Goal: Task Accomplishment & Management: Use online tool/utility

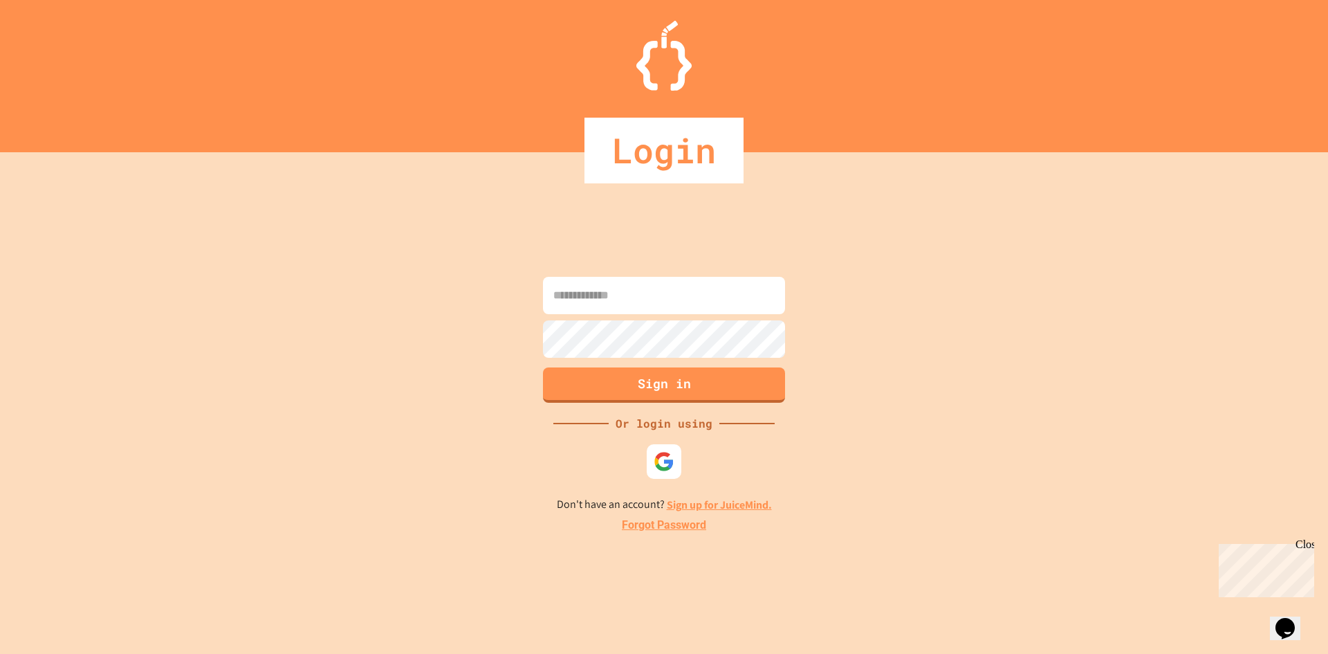
click at [614, 290] on input at bounding box center [664, 295] width 242 height 37
type input "**********"
click at [655, 386] on button "Sign in" at bounding box center [664, 383] width 247 height 36
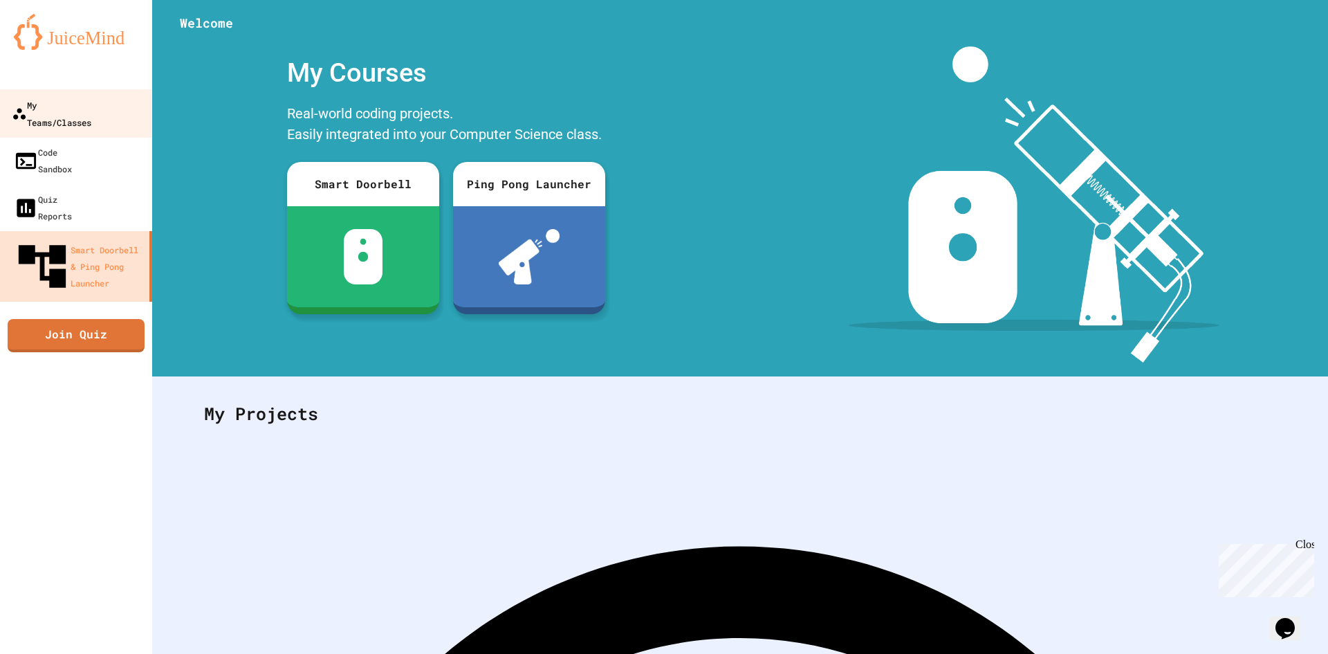
click at [42, 93] on link "My Teams/Classes" at bounding box center [76, 113] width 157 height 48
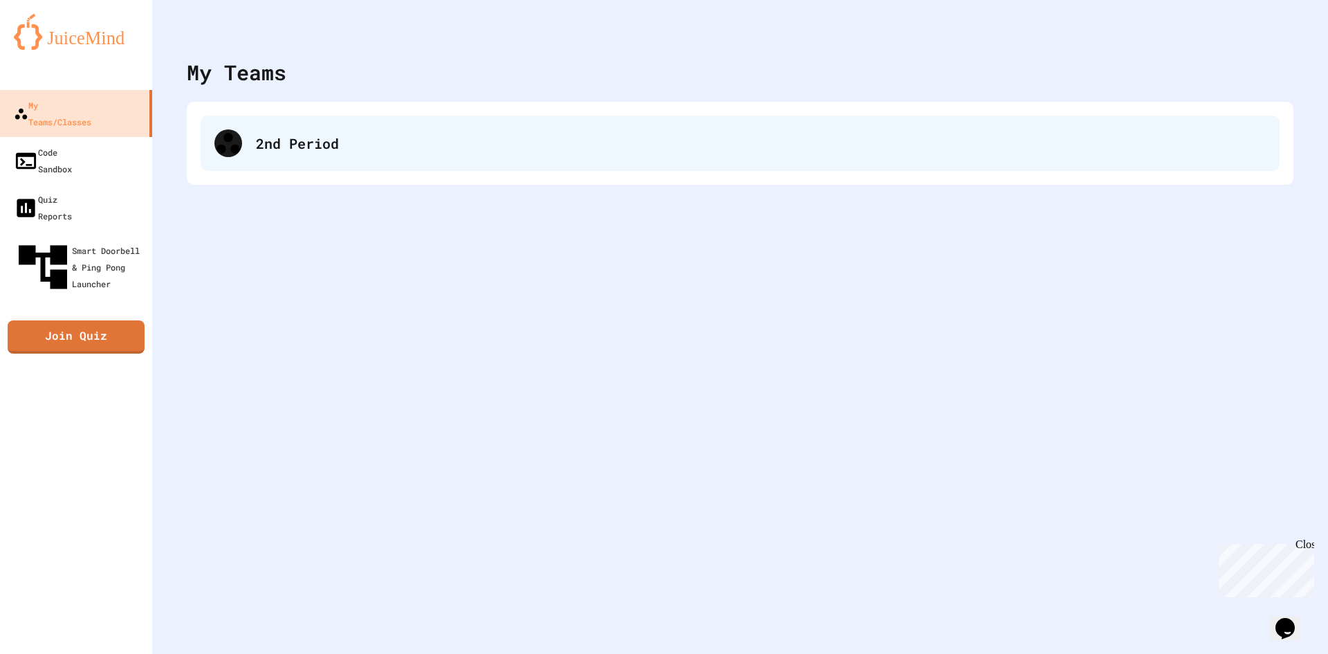
click at [260, 131] on div "2nd Period" at bounding box center [740, 143] width 1079 height 55
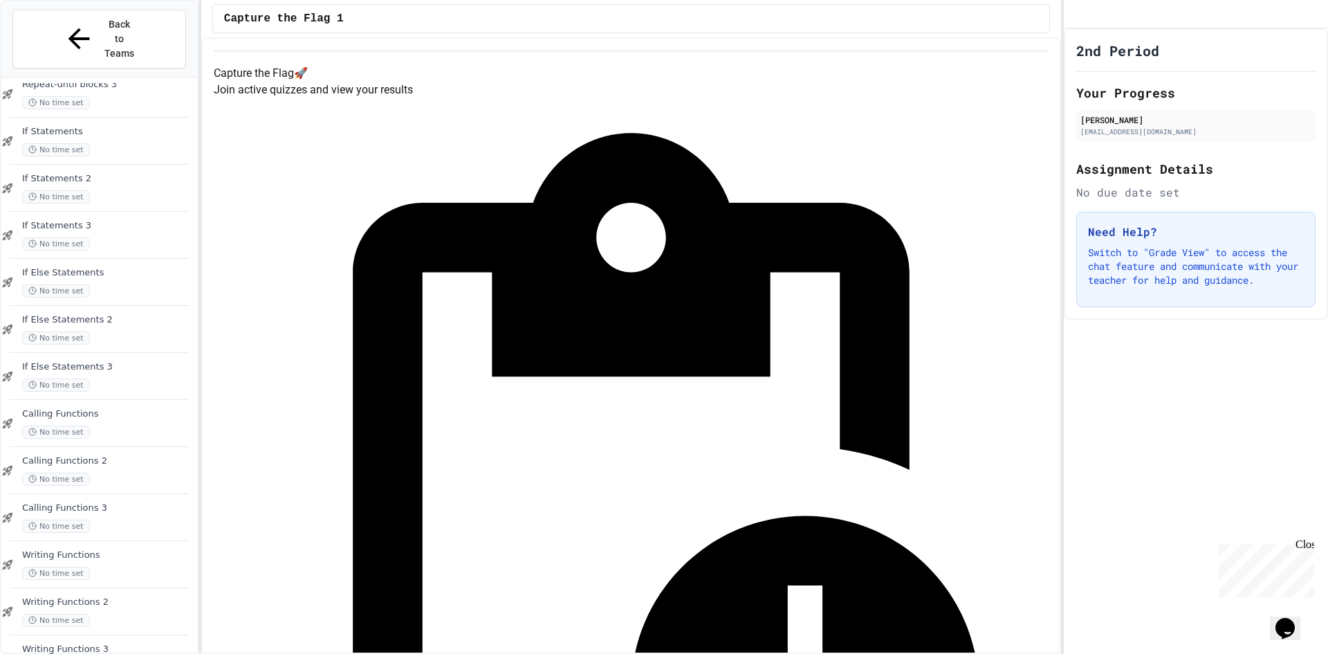
scroll to position [882, 0]
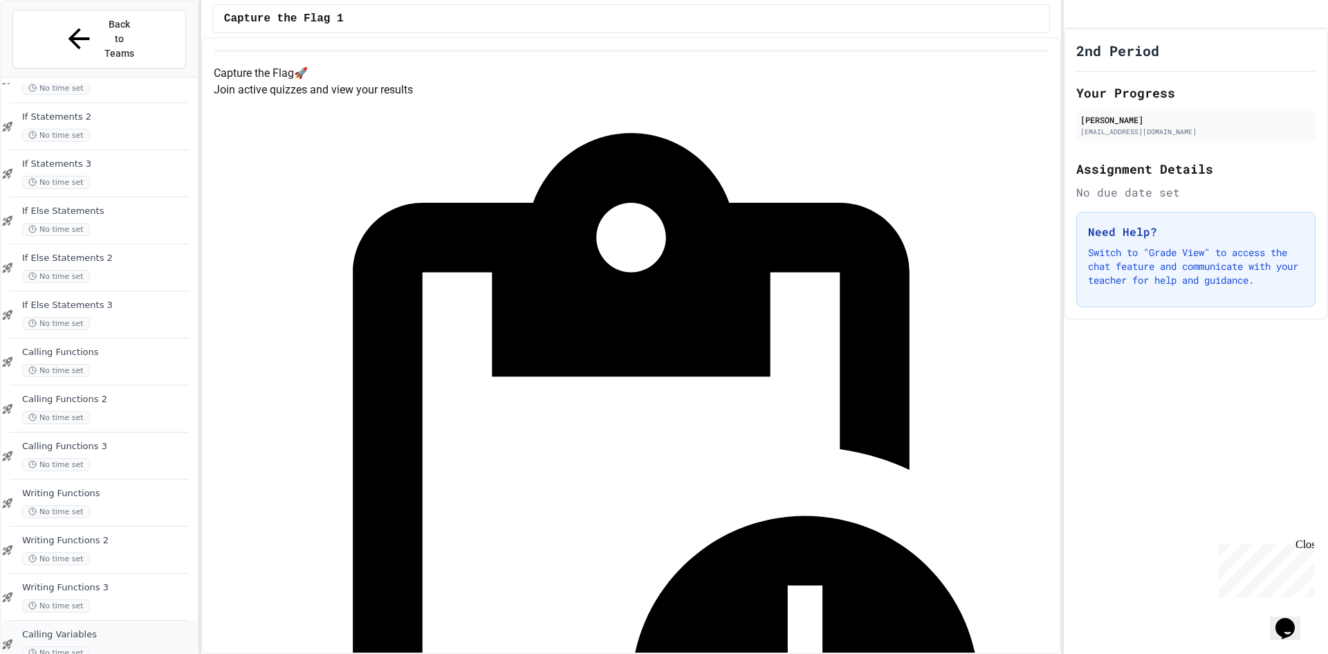
click at [79, 629] on div "Calling Variables No time set" at bounding box center [108, 644] width 172 height 30
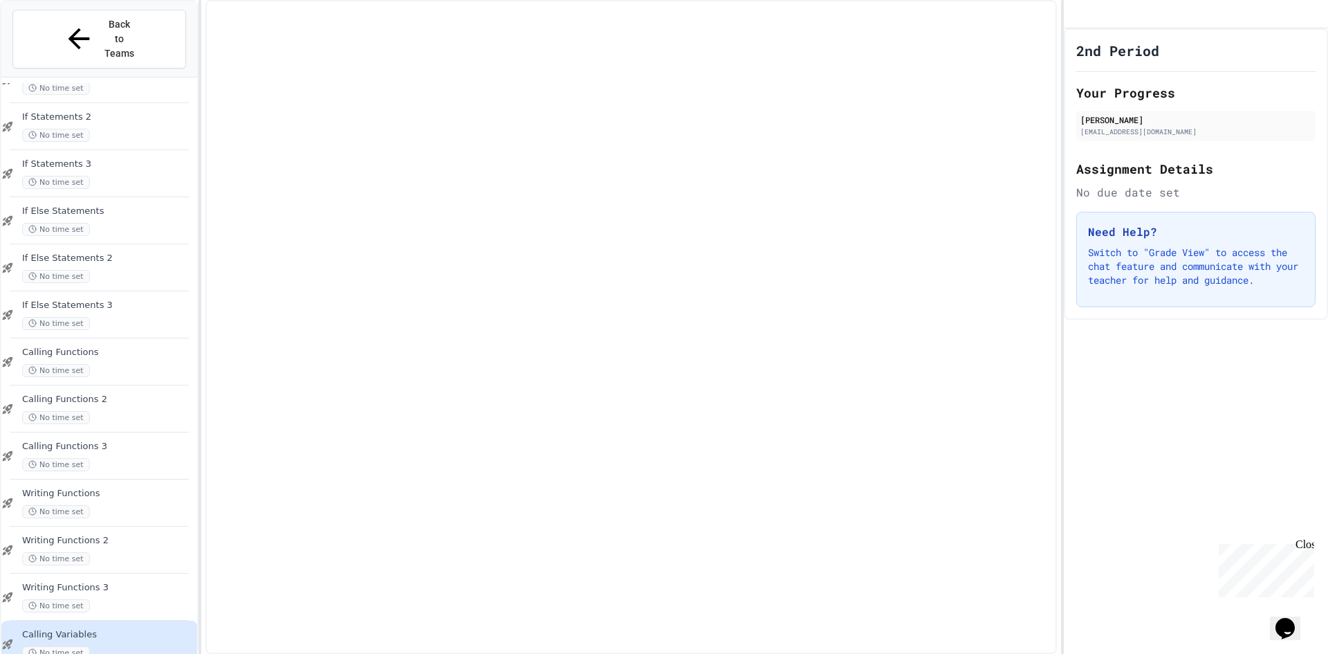
scroll to position [865, 0]
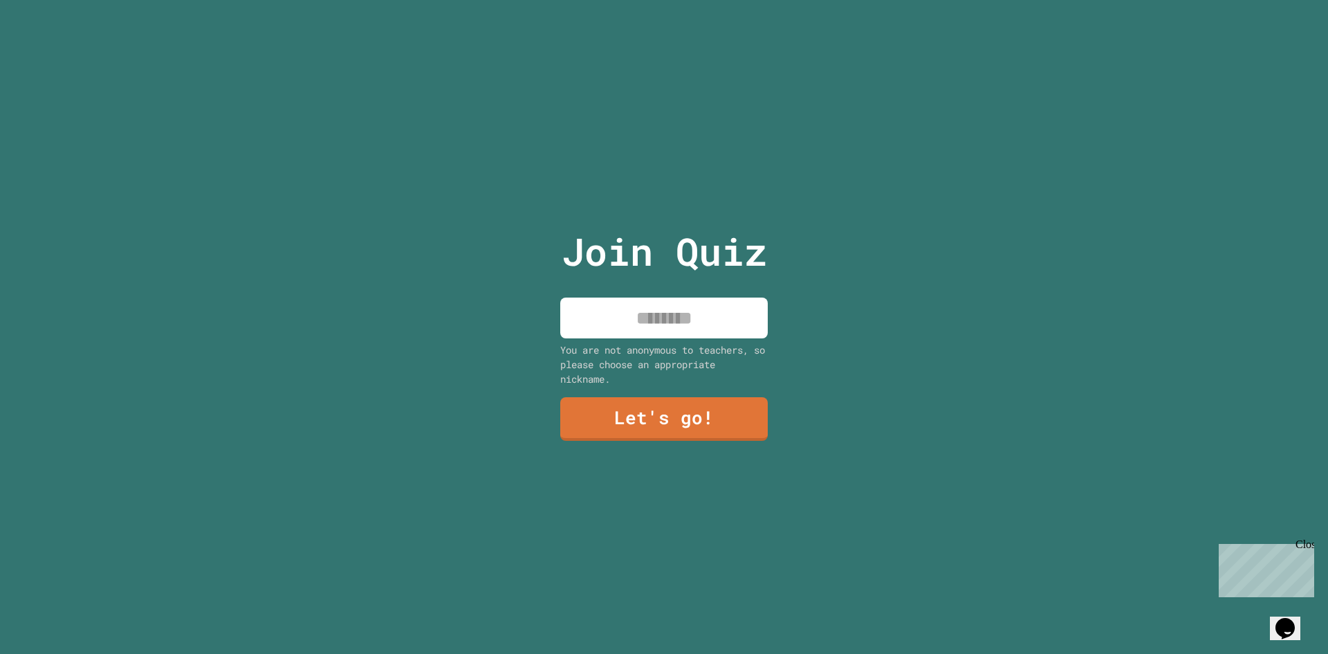
click at [693, 306] on input at bounding box center [664, 317] width 208 height 41
type input "***"
click at [672, 419] on link "Let's go!" at bounding box center [664, 417] width 183 height 46
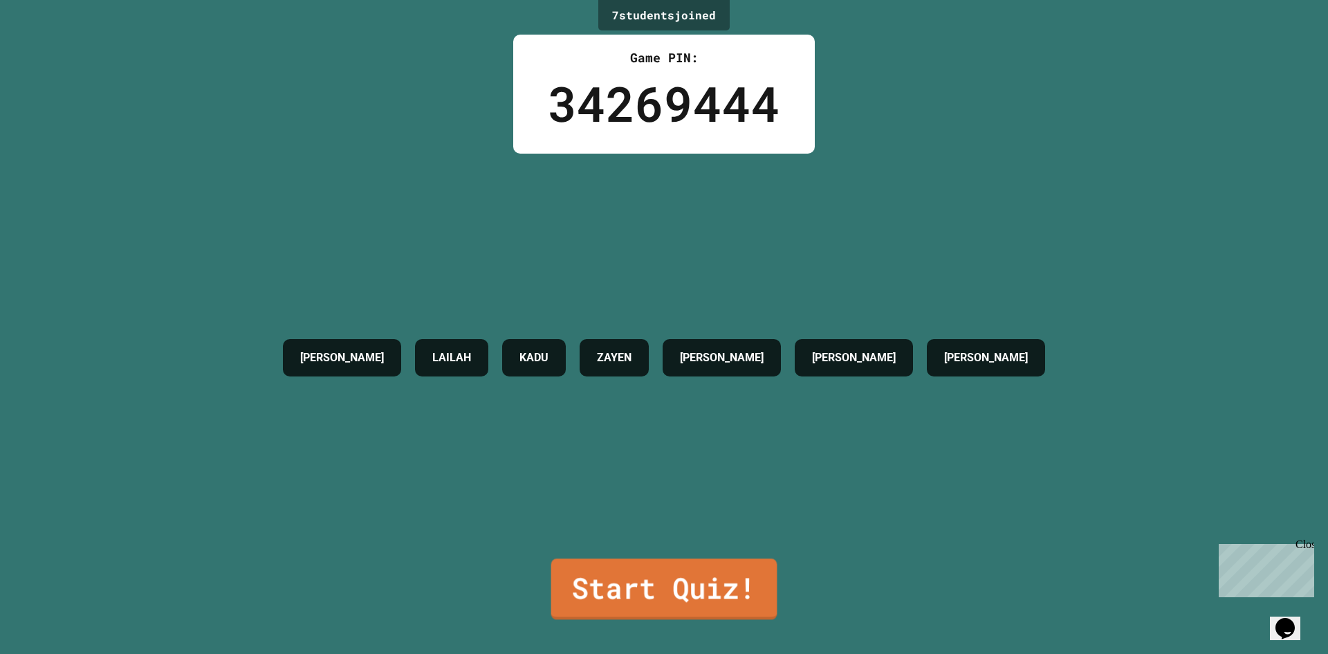
click at [648, 574] on link "Start Quiz!" at bounding box center [664, 588] width 226 height 61
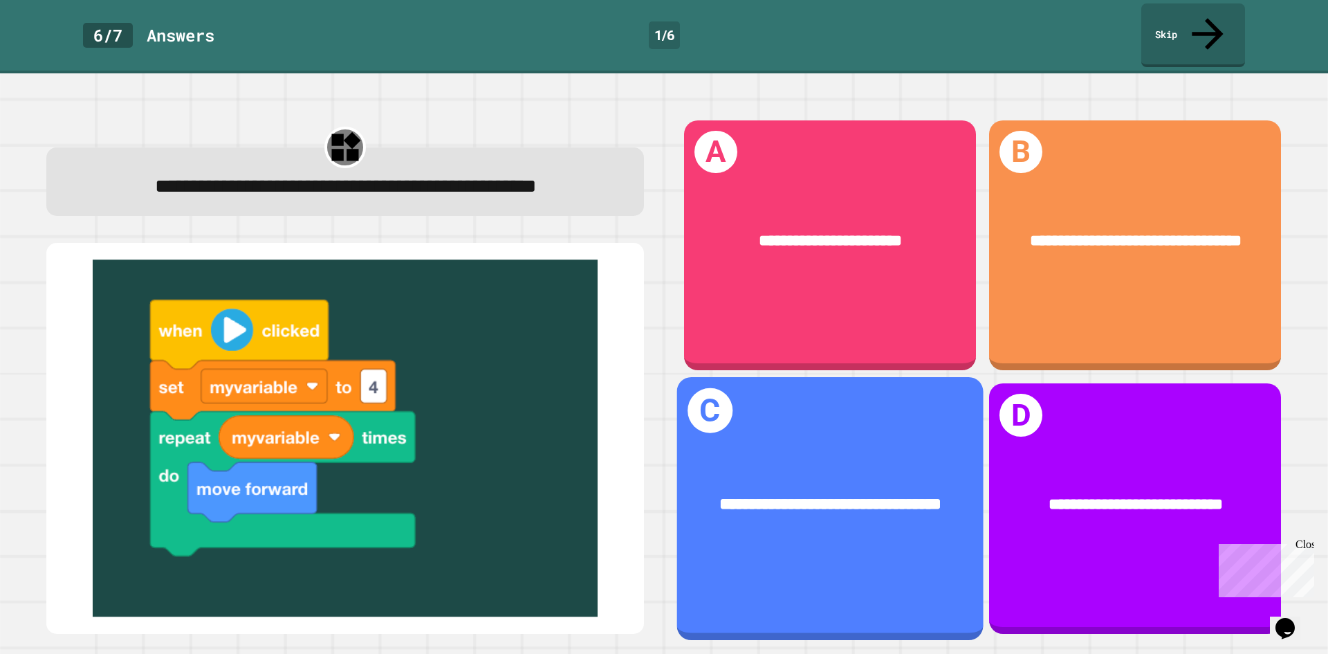
click at [855, 492] on div "**********" at bounding box center [830, 505] width 239 height 26
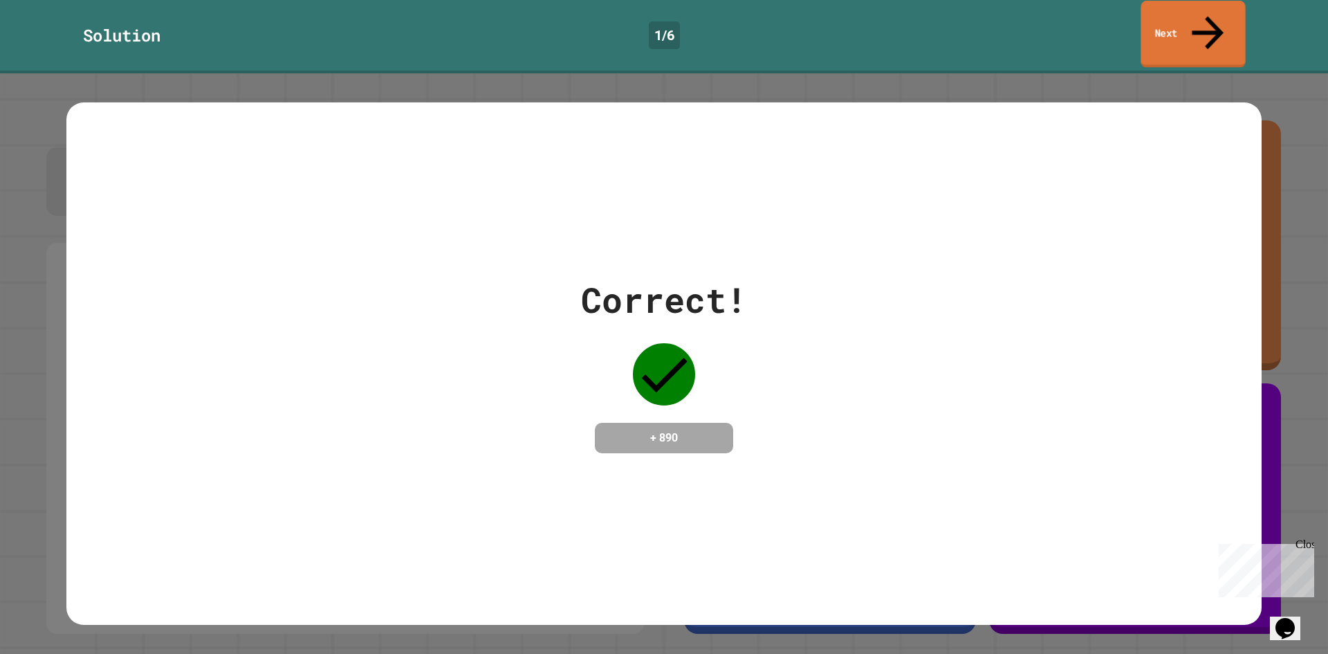
click at [1157, 12] on link "Next" at bounding box center [1193, 34] width 104 height 67
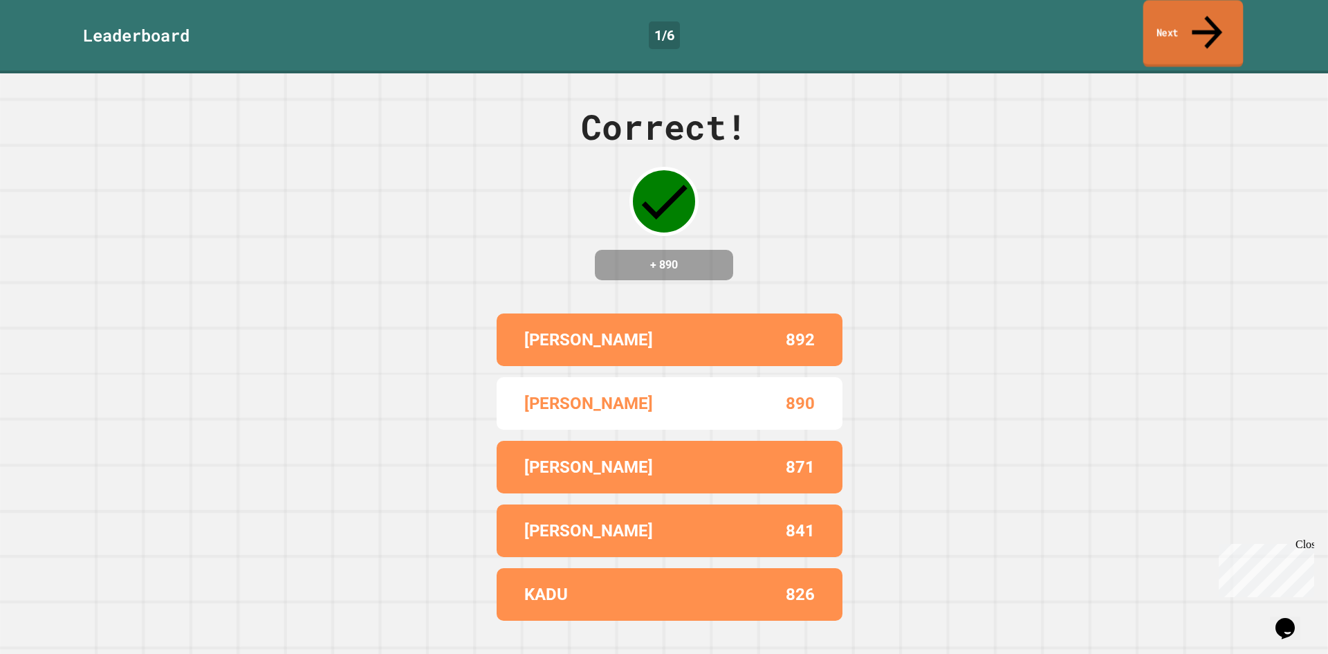
click at [1170, 27] on link "Next" at bounding box center [1194, 33] width 100 height 67
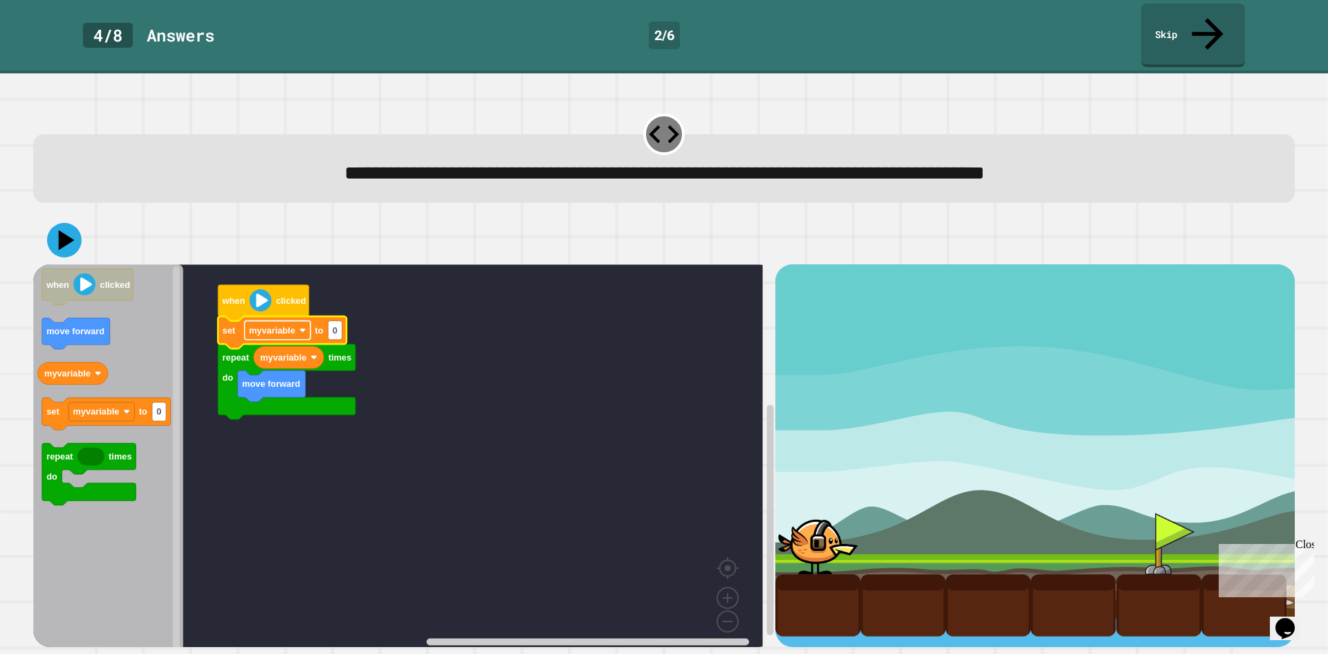
click at [271, 325] on text "myvariable" at bounding box center [272, 330] width 46 height 10
click at [341, 321] on rect "Blockly Workspace" at bounding box center [335, 330] width 14 height 19
type input "*"
click at [380, 399] on rect "Blockly Workspace" at bounding box center [398, 460] width 730 height 392
click at [58, 219] on icon at bounding box center [65, 240] width 42 height 42
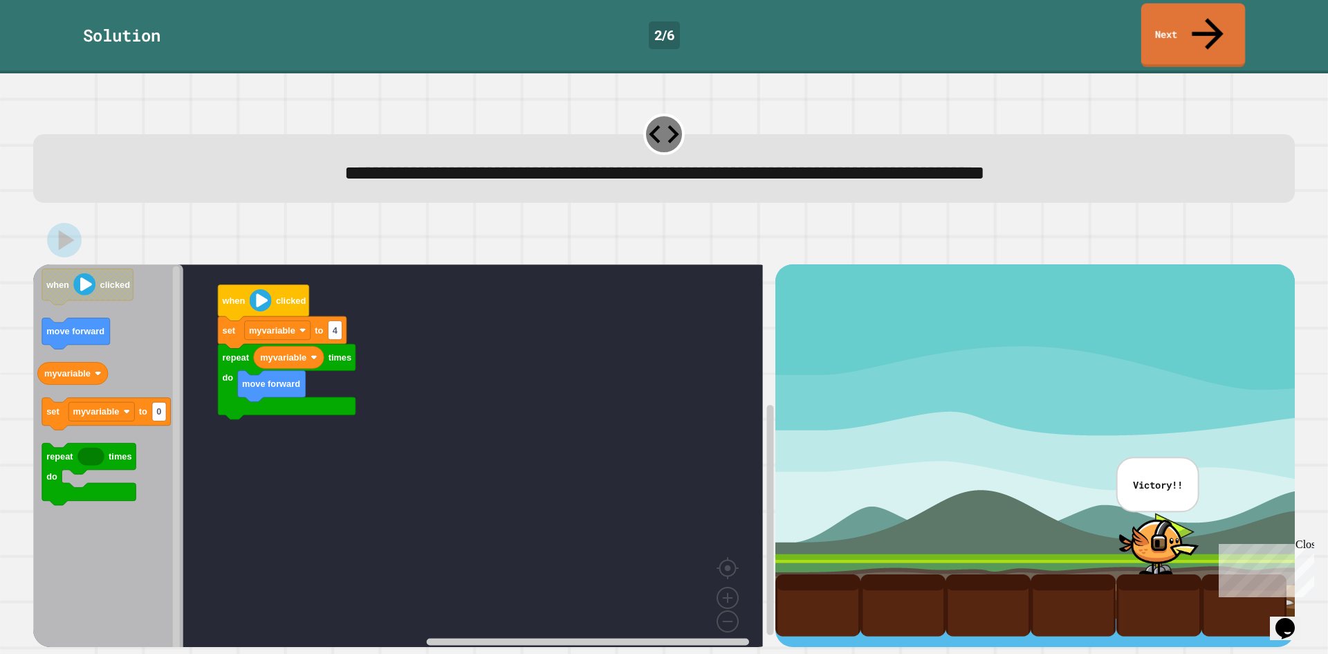
click at [1168, 26] on link "Next" at bounding box center [1193, 35] width 104 height 64
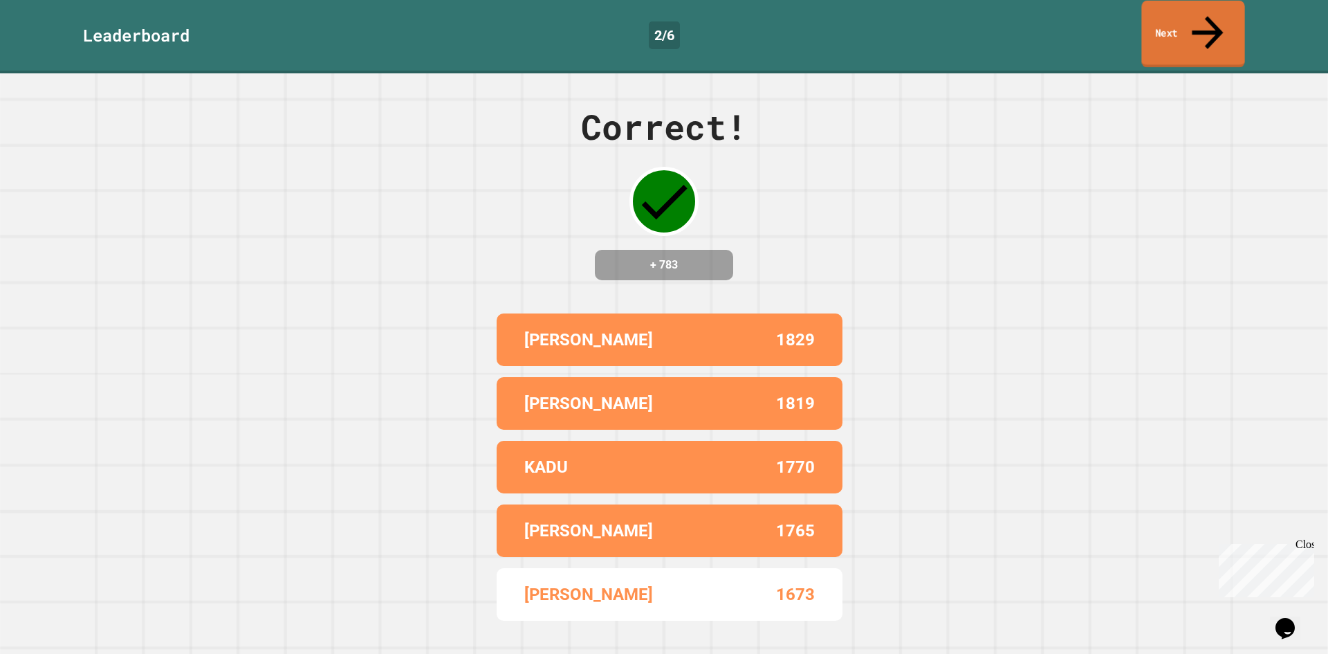
click at [1168, 26] on link "Next" at bounding box center [1192, 34] width 103 height 67
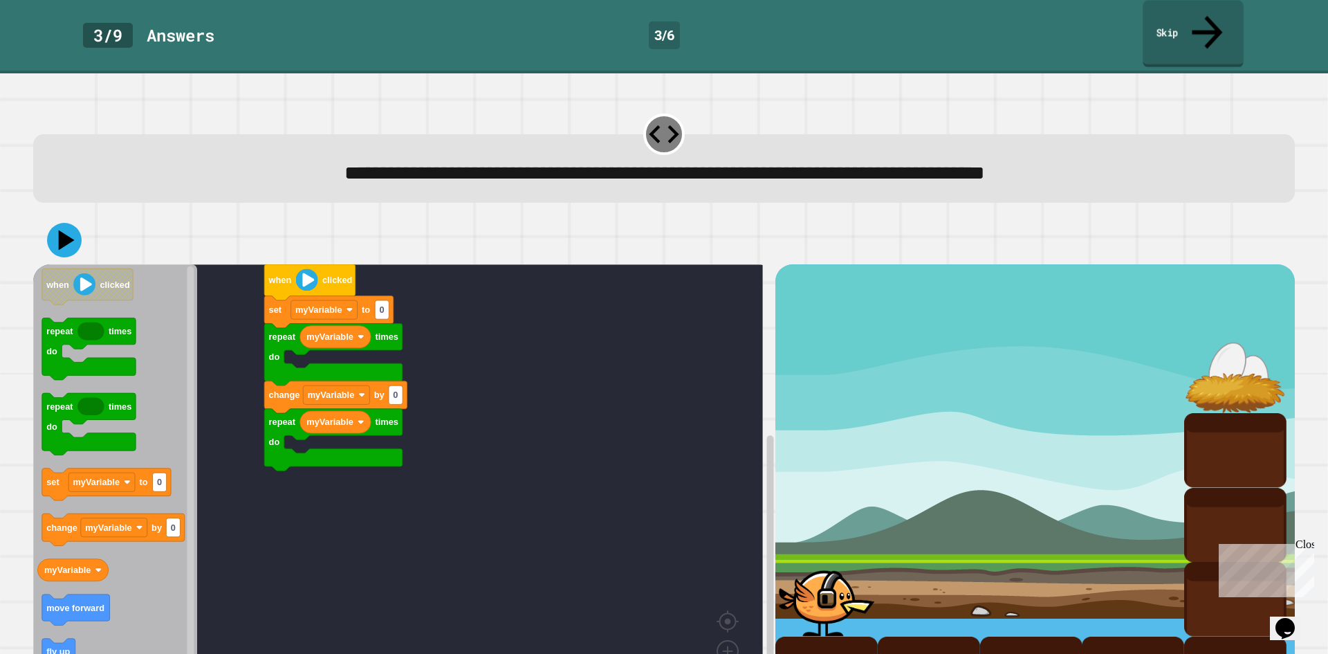
click at [1189, 18] on link "Skip" at bounding box center [1193, 33] width 101 height 67
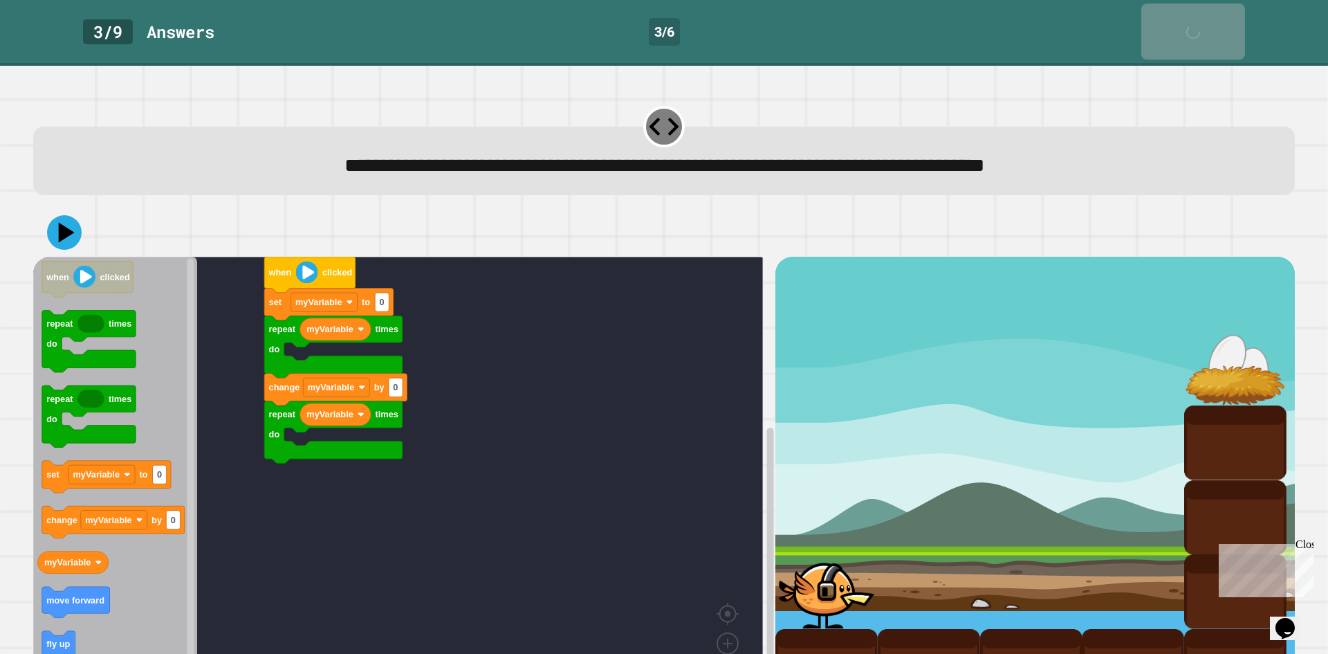
click at [1190, 17] on div "Skip" at bounding box center [1193, 31] width 35 height 42
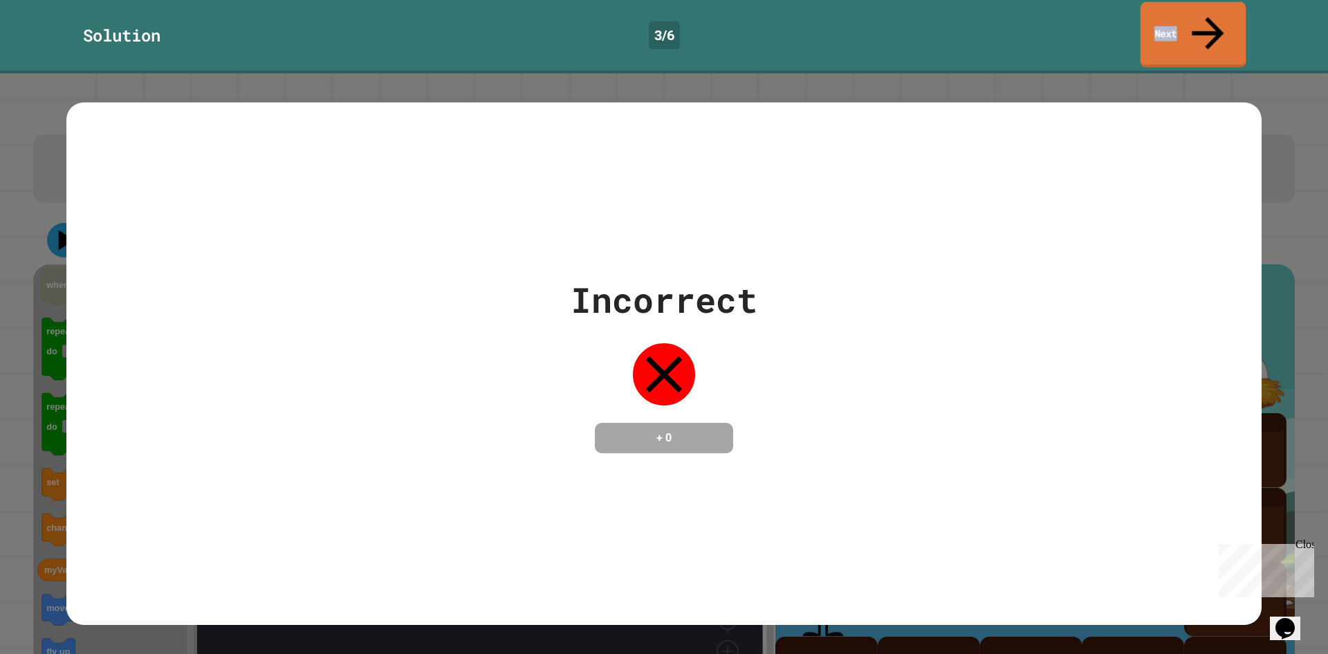
click at [1190, 17] on link "Next" at bounding box center [1194, 35] width 106 height 66
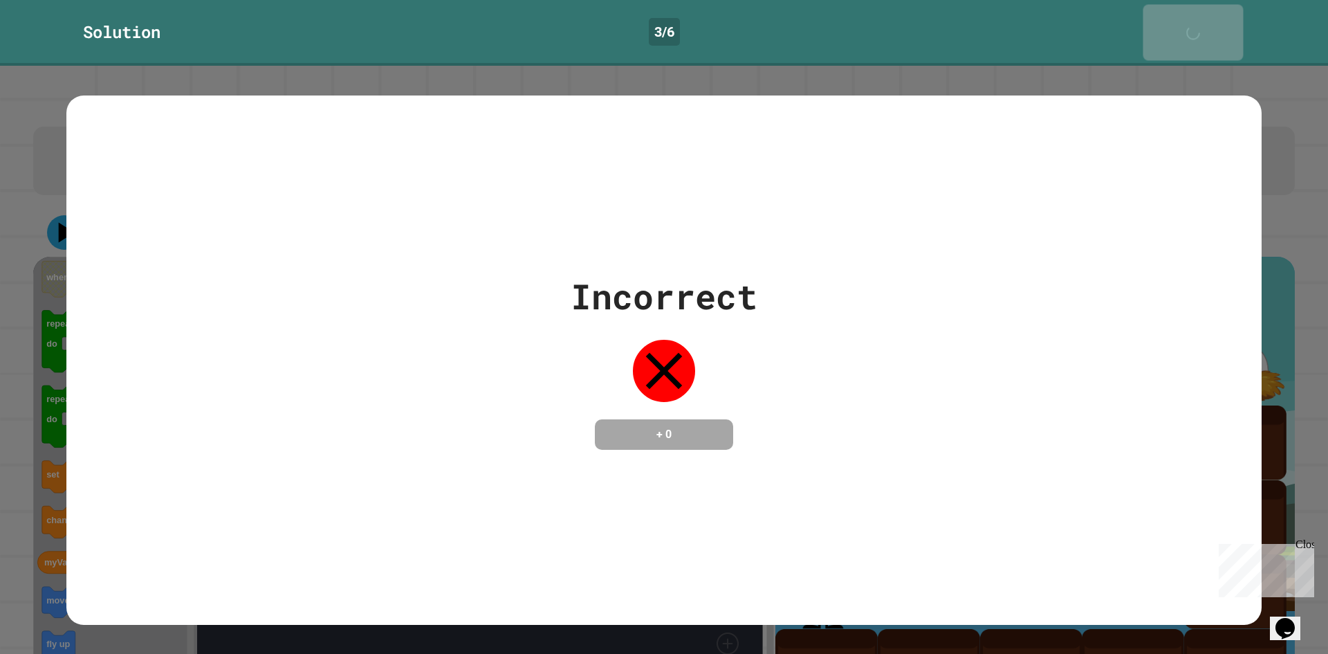
click at [1190, 17] on div "Next" at bounding box center [1193, 32] width 33 height 42
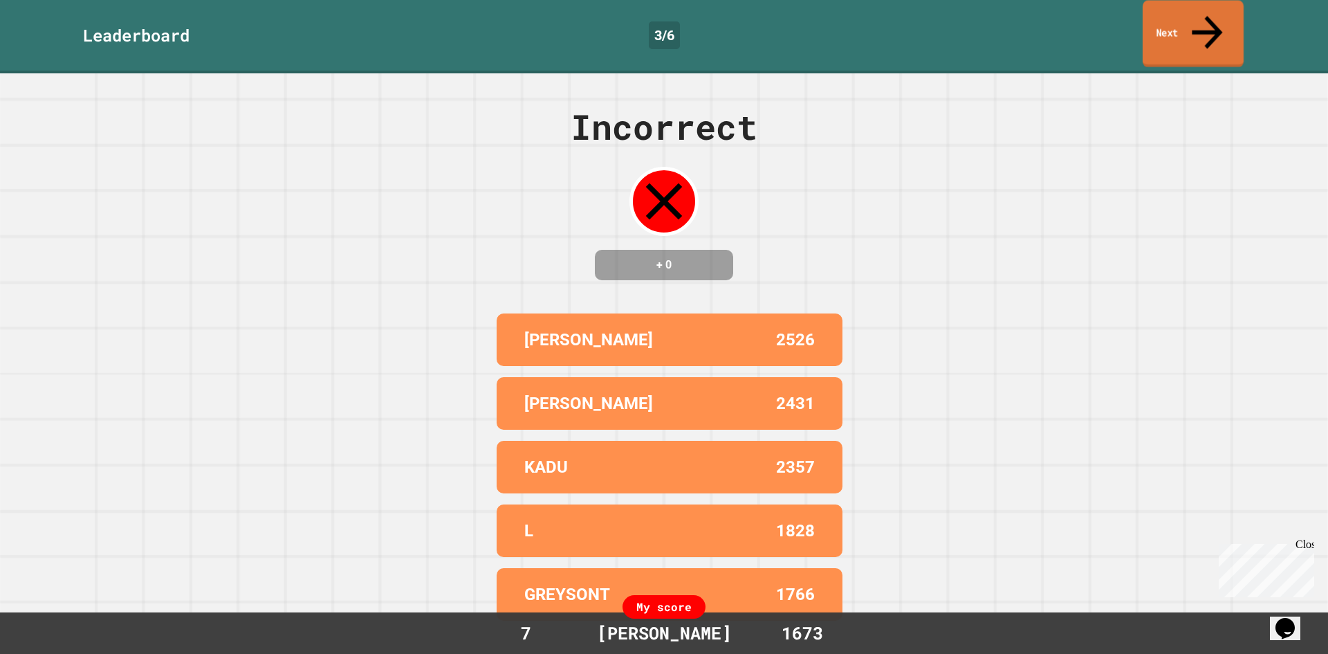
click at [1195, 15] on link "Next" at bounding box center [1193, 34] width 101 height 67
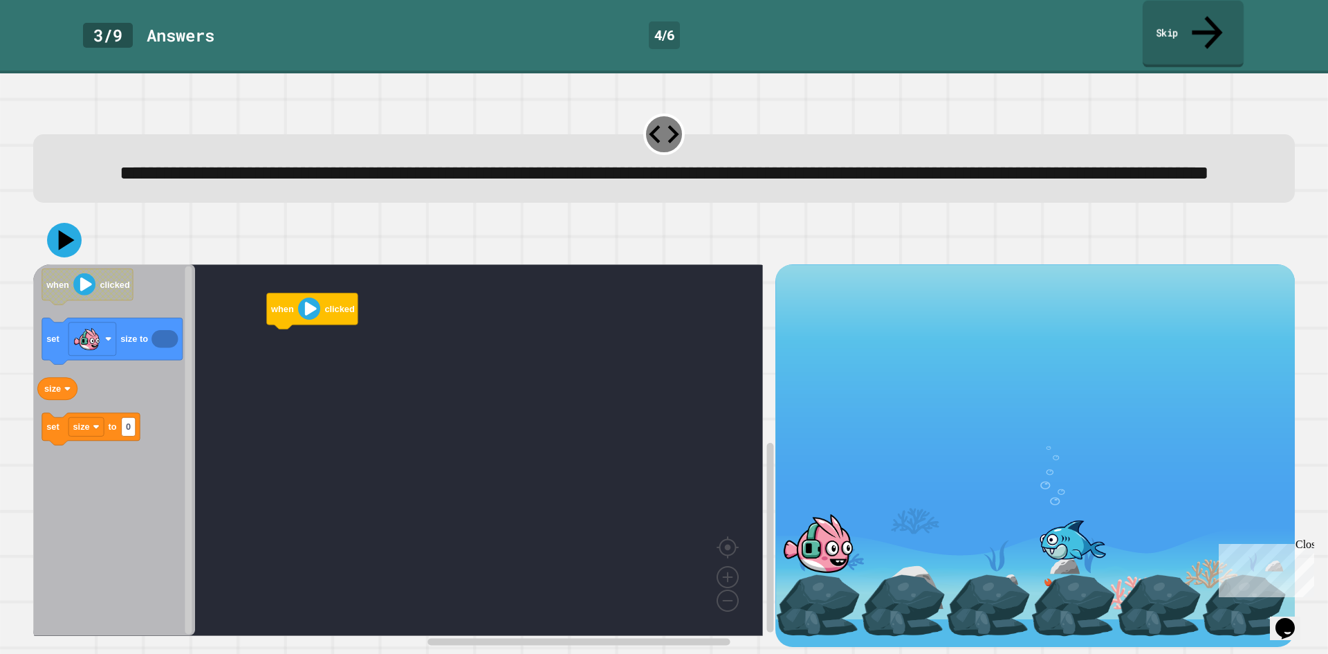
drag, startPoint x: 1187, startPoint y: 9, endPoint x: 1192, endPoint y: 0, distance: 10.2
click at [1192, 1] on link "Skip" at bounding box center [1193, 34] width 101 height 67
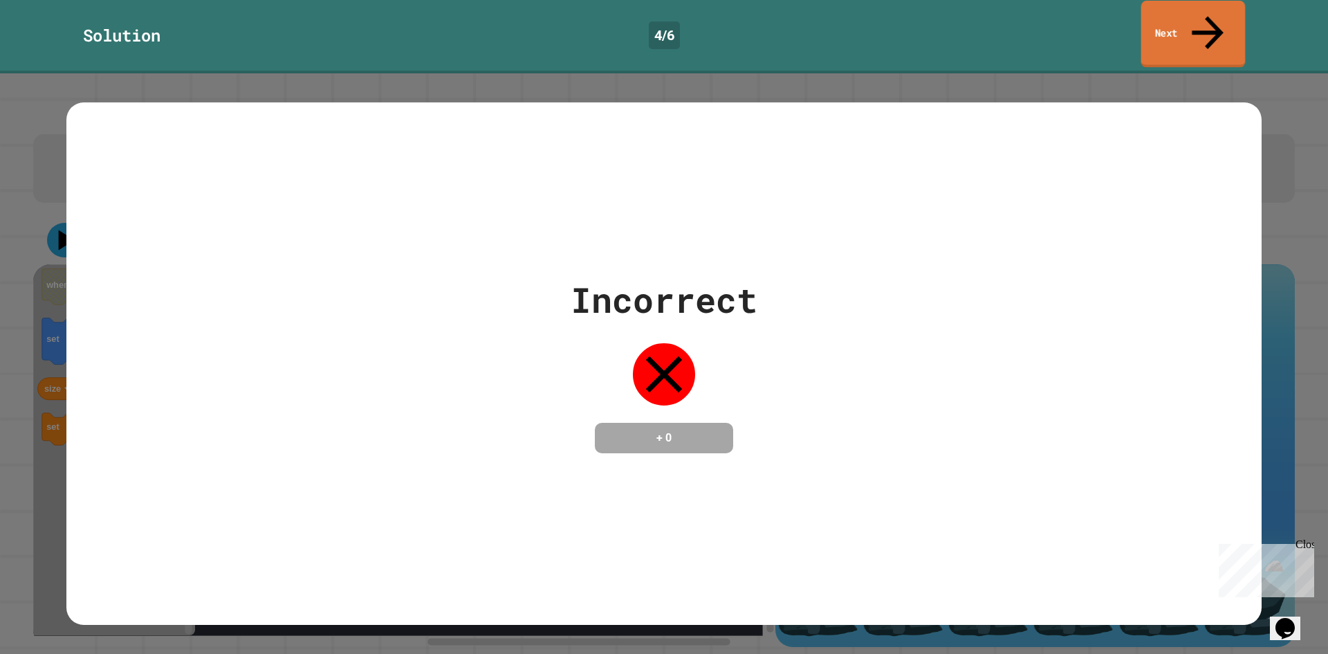
click at [1211, 19] on icon at bounding box center [1208, 32] width 32 height 33
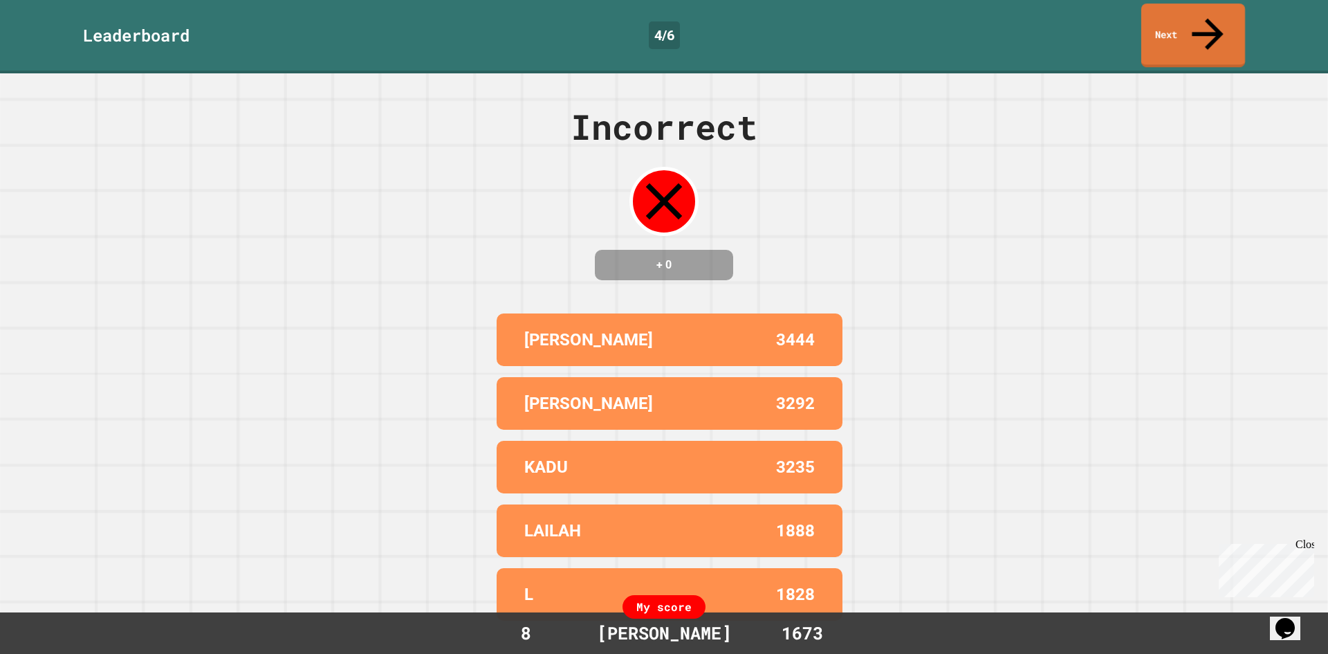
click at [1211, 19] on icon at bounding box center [1207, 33] width 47 height 47
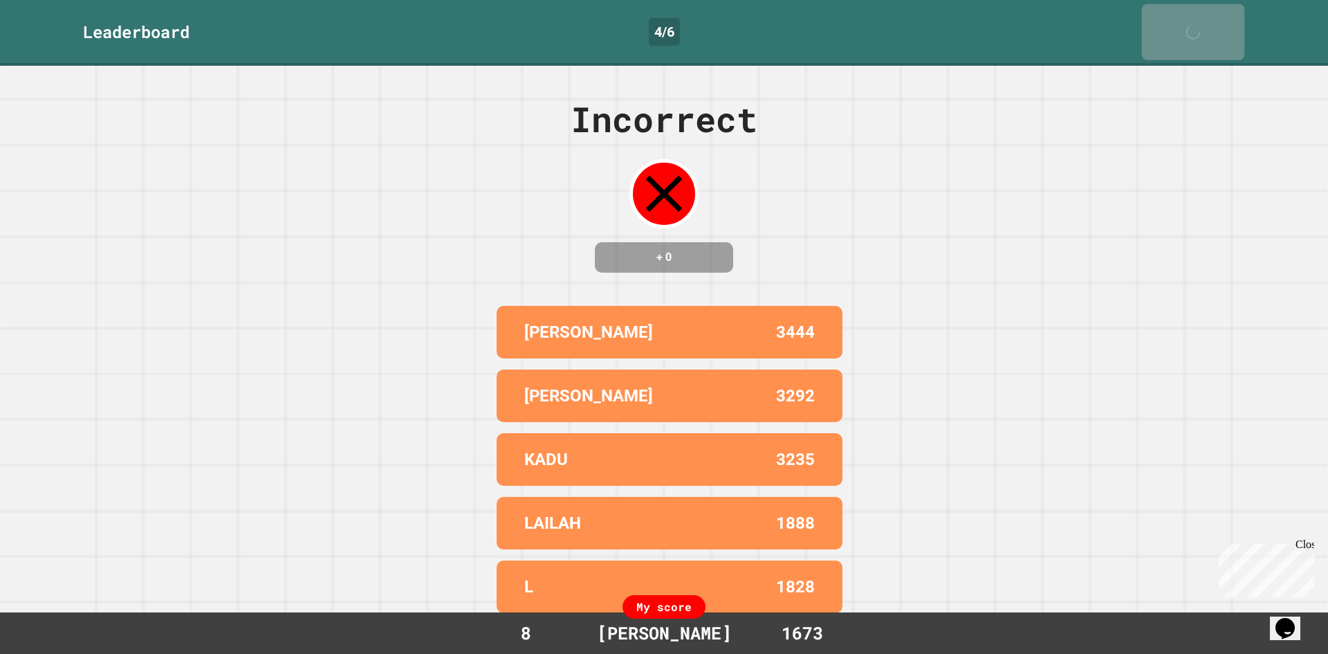
click at [1211, 26] on icon at bounding box center [1197, 40] width 28 height 28
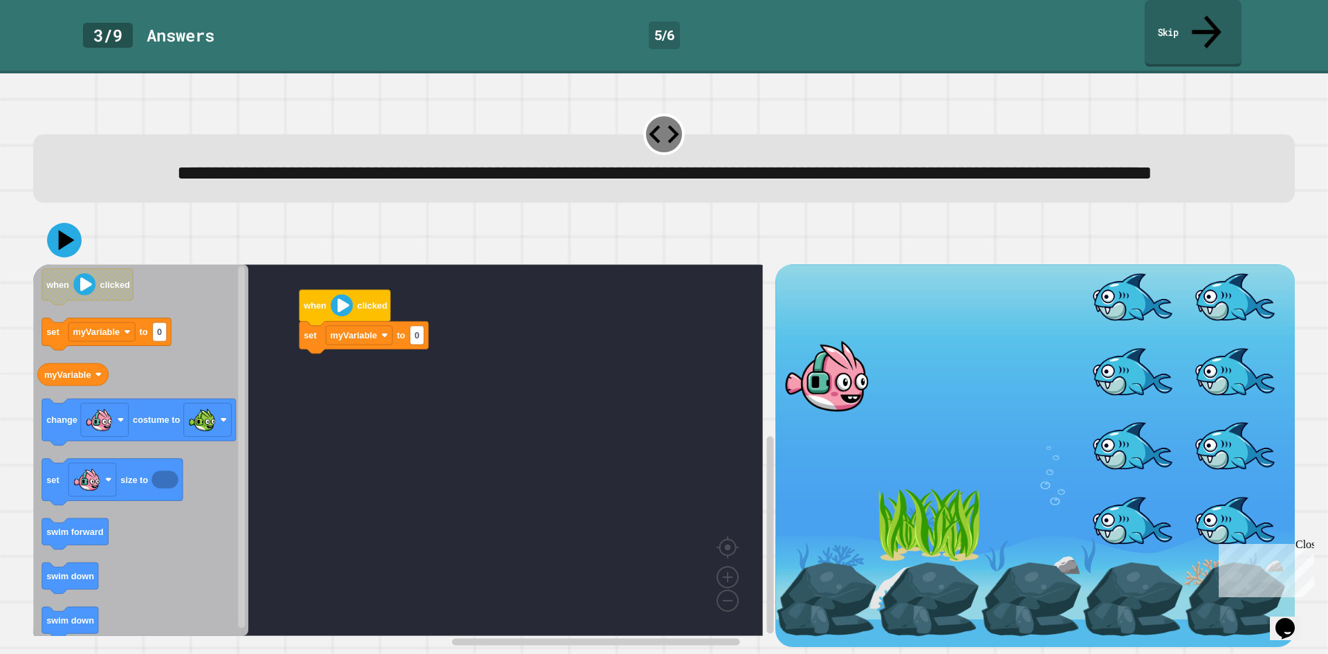
click at [1153, 21] on link "Skip" at bounding box center [1193, 33] width 97 height 67
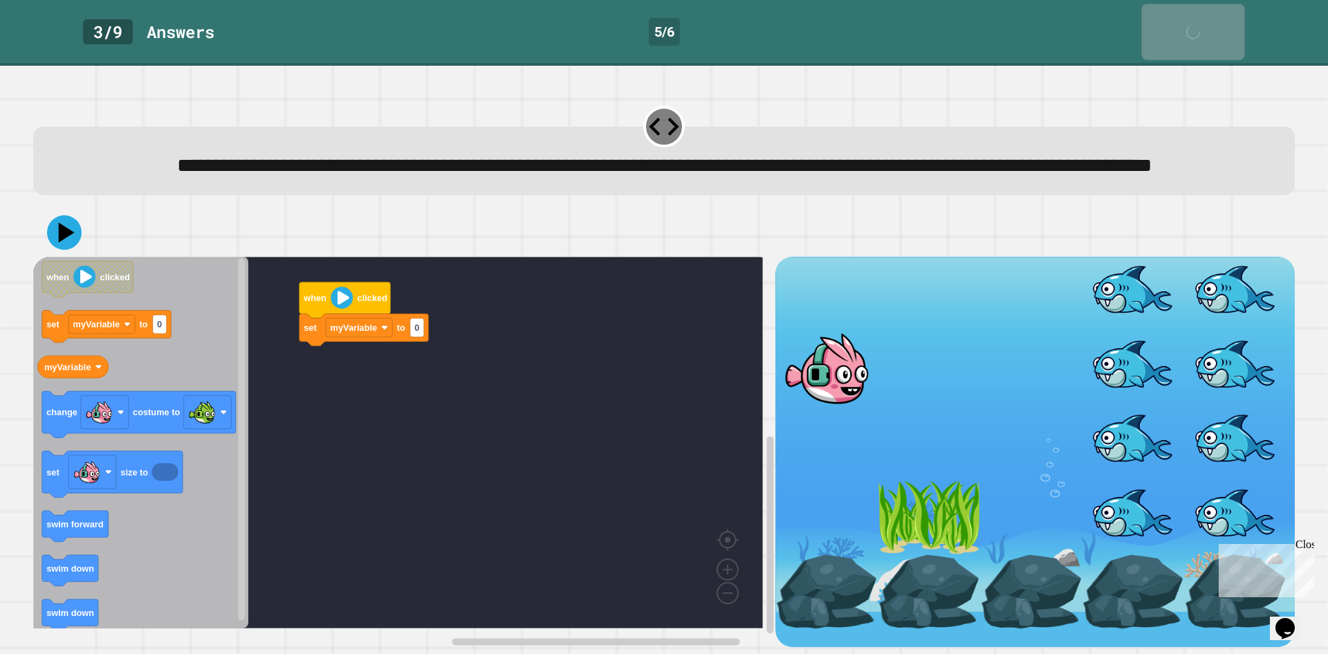
click at [1154, 21] on link "Skip" at bounding box center [1192, 32] width 103 height 56
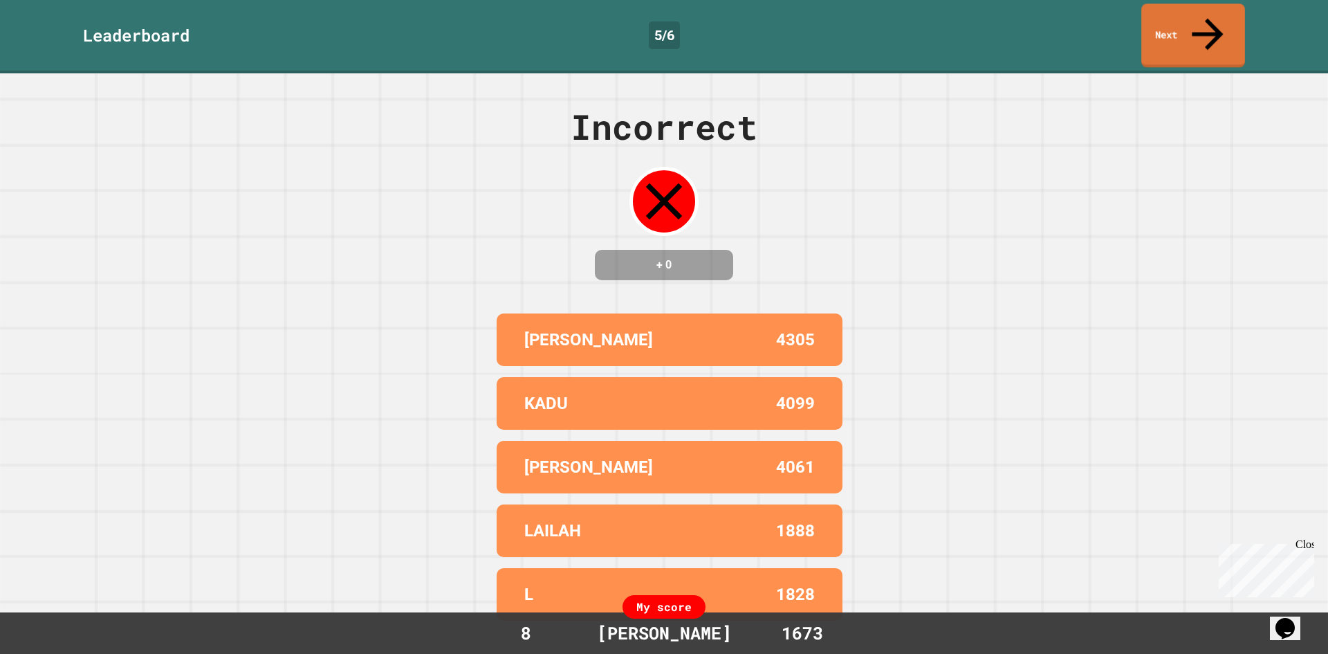
click at [1154, 21] on link "Next" at bounding box center [1193, 35] width 104 height 64
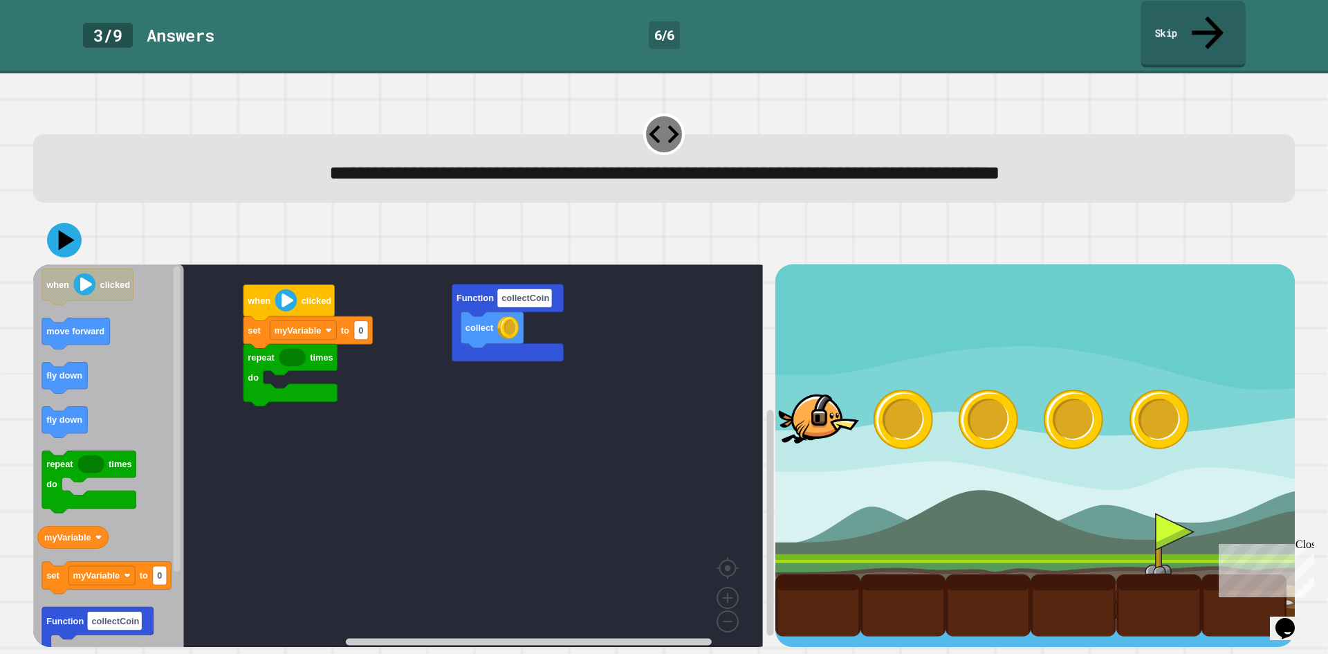
click at [1185, 19] on link "Skip" at bounding box center [1193, 34] width 104 height 67
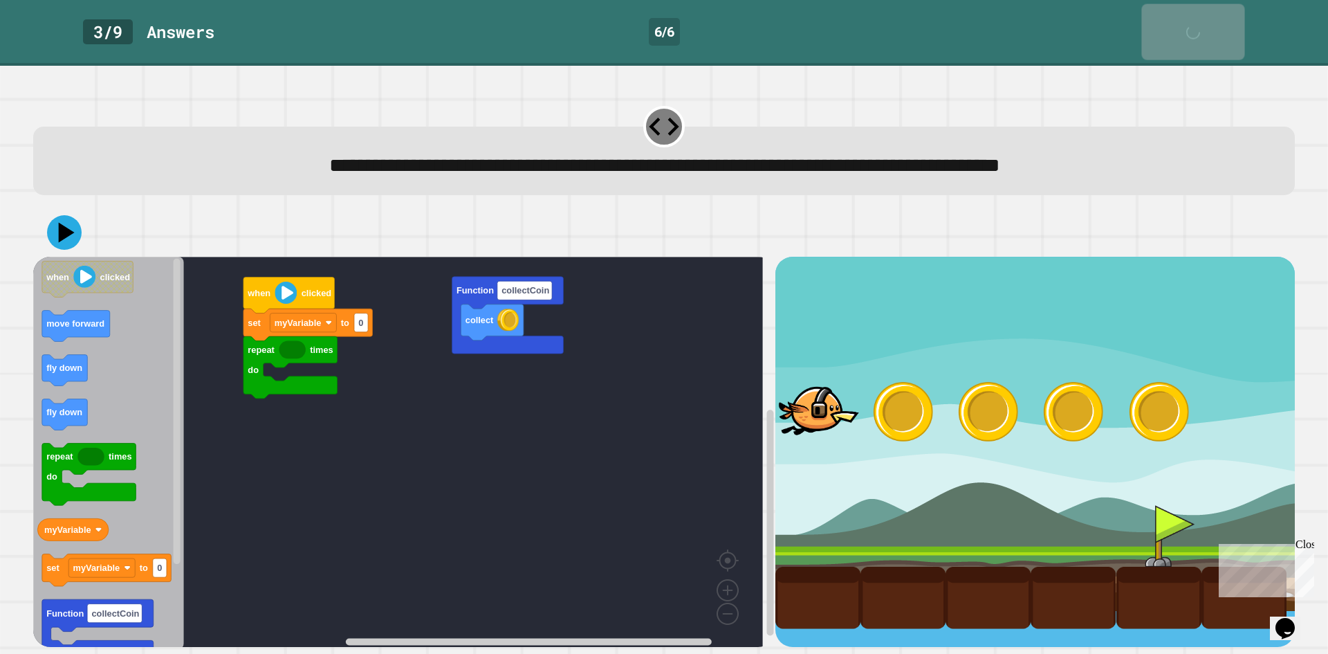
click at [1185, 19] on div "Skip" at bounding box center [1193, 32] width 35 height 42
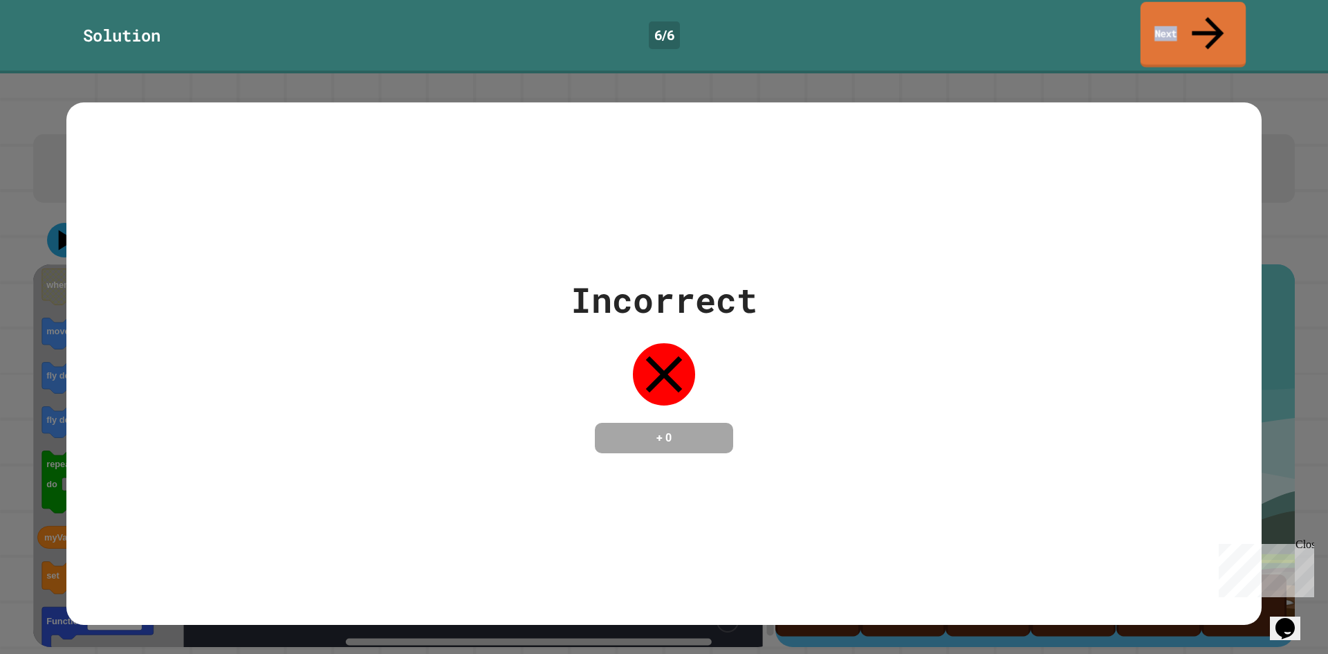
click at [1185, 19] on link "Next" at bounding box center [1193, 35] width 105 height 66
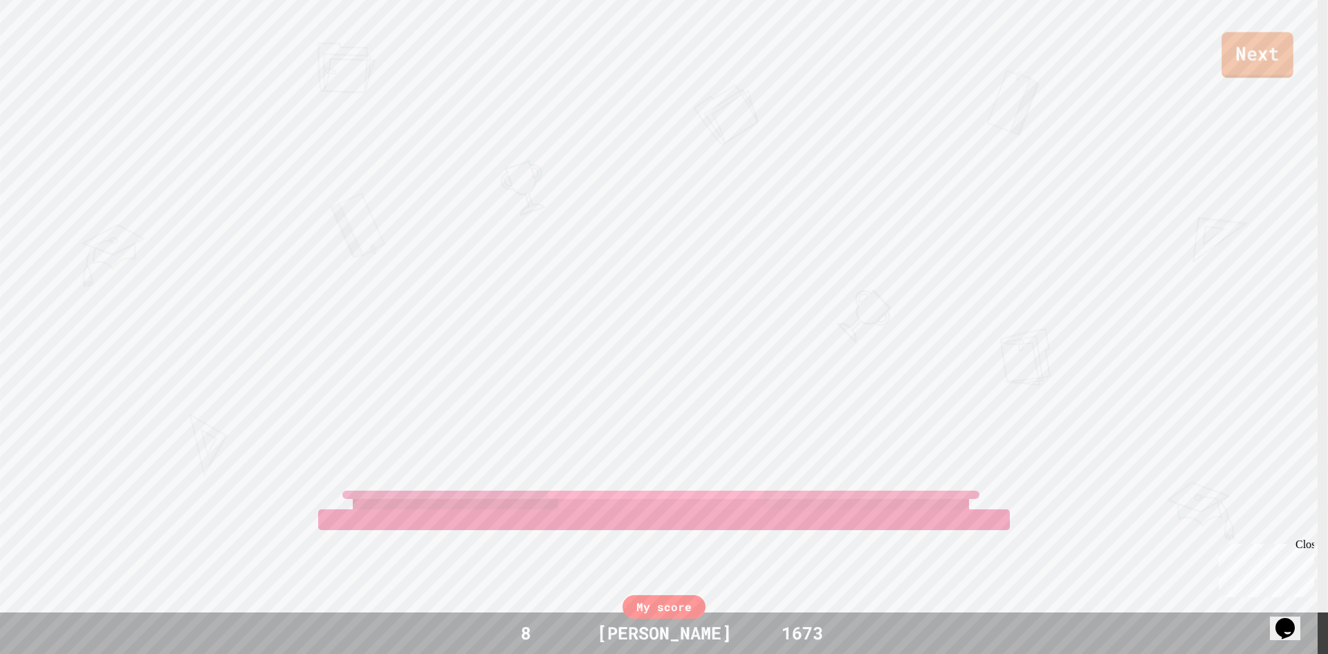
click at [1261, 67] on link "Next" at bounding box center [1258, 55] width 72 height 46
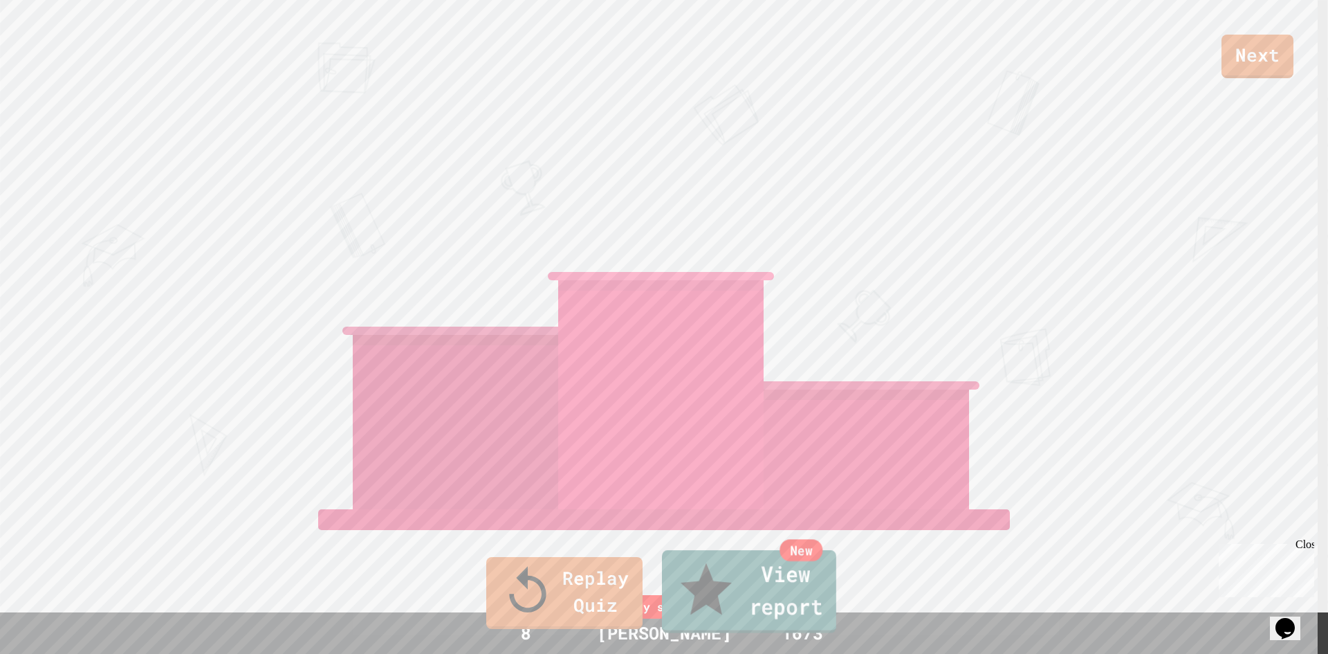
click at [723, 611] on link "New View report" at bounding box center [749, 591] width 174 height 83
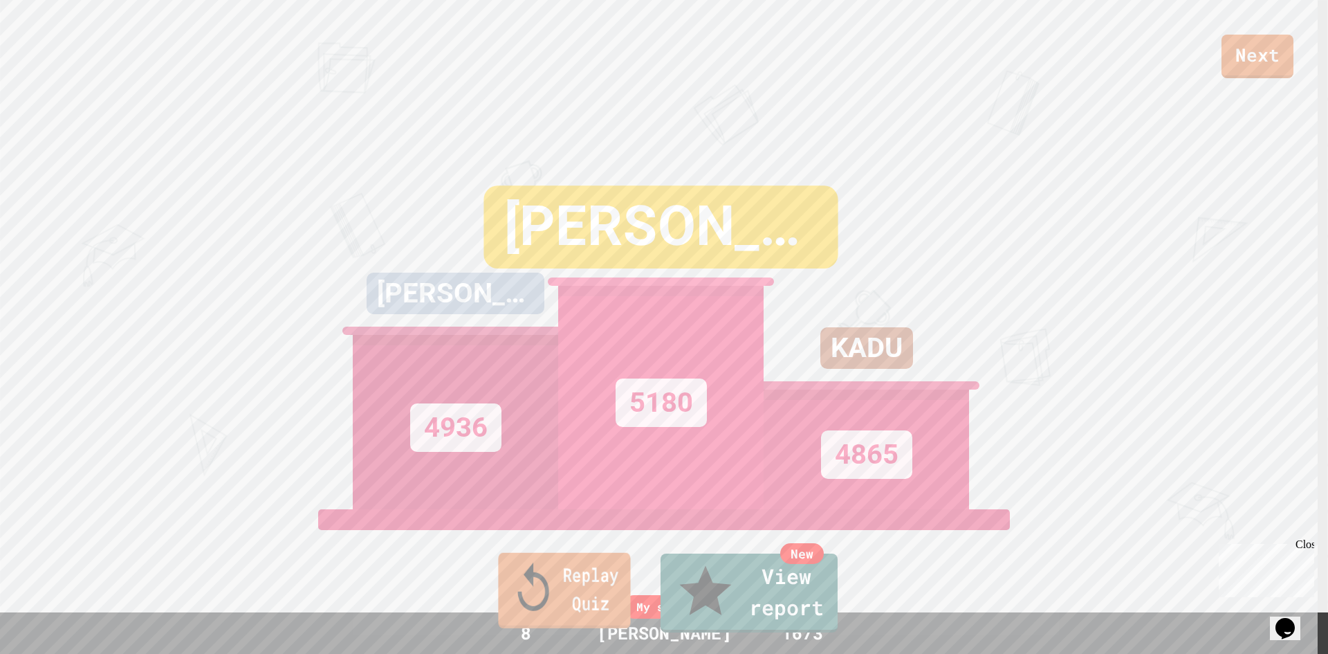
click at [575, 619] on link "Replay Quiz" at bounding box center [564, 590] width 132 height 75
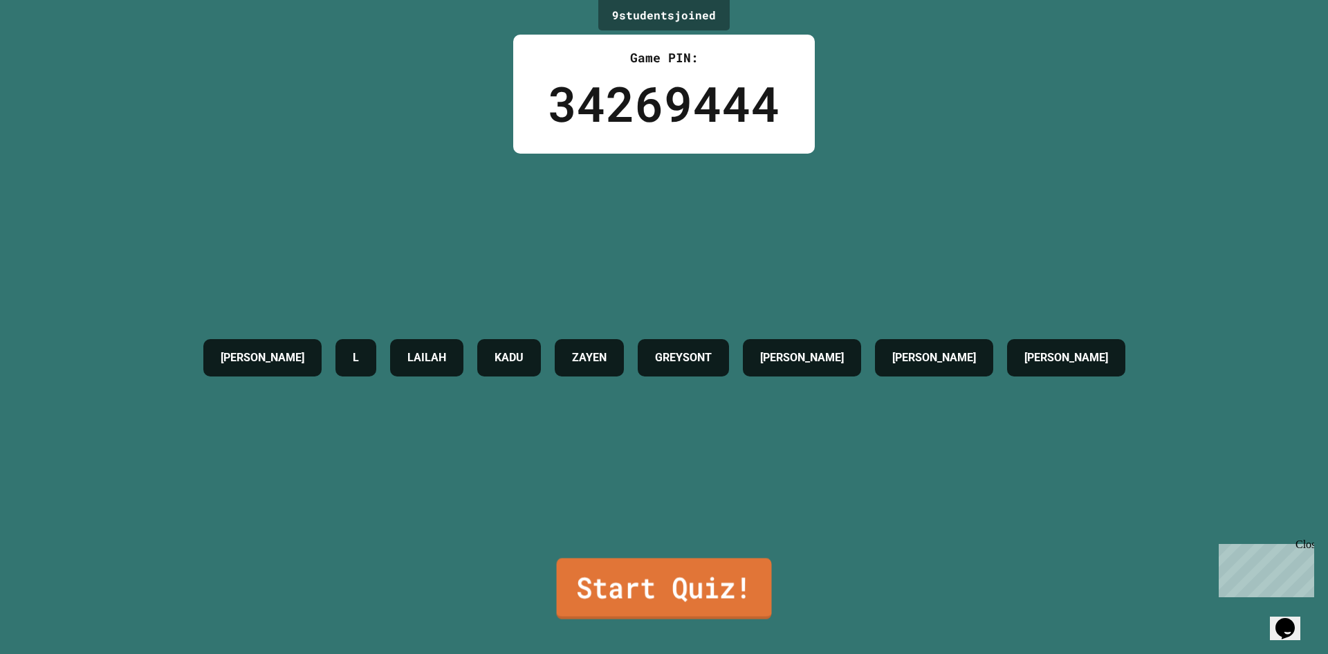
click at [616, 564] on link "Start Quiz!" at bounding box center [664, 588] width 215 height 61
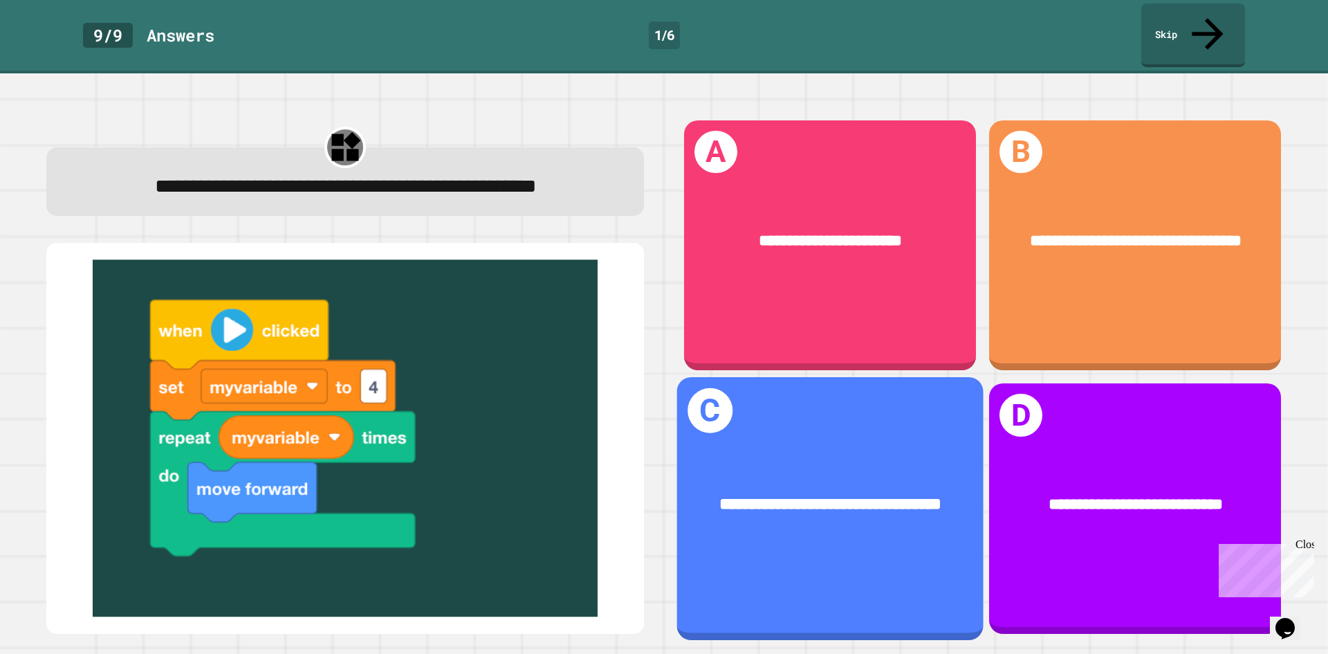
click at [756, 459] on div "**********" at bounding box center [830, 505] width 306 height 93
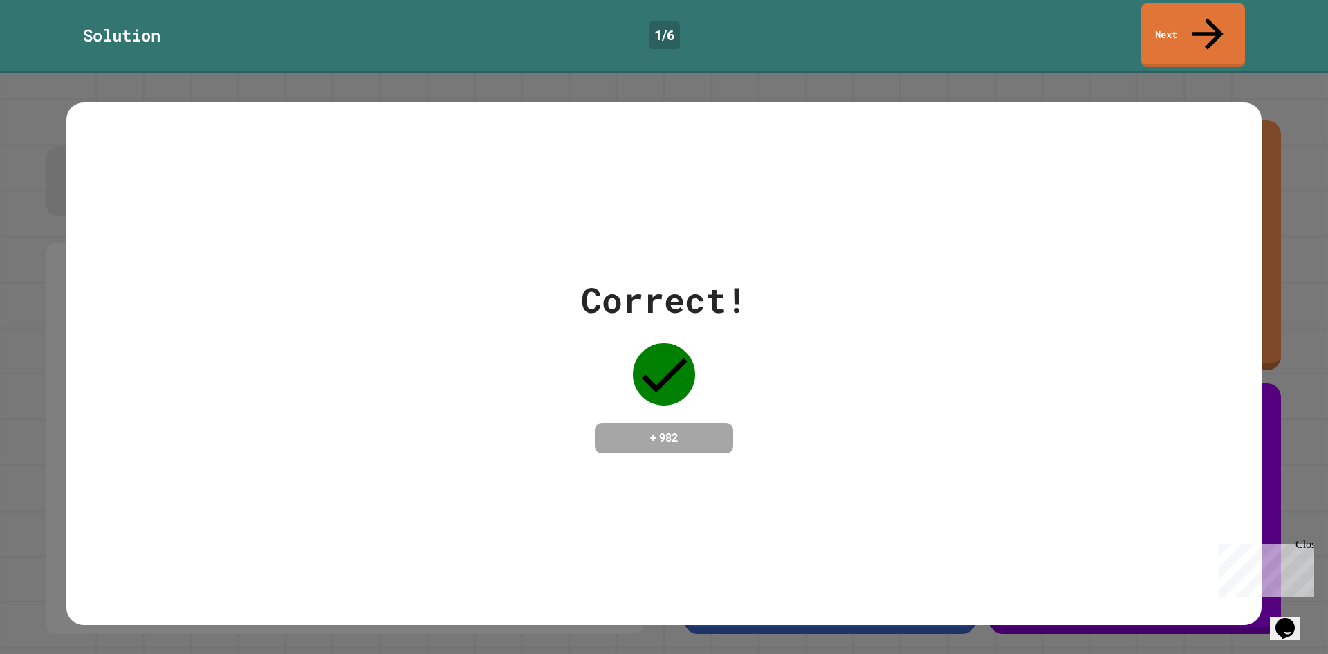
click at [1153, 36] on div "Solution 1 / 6 Next" at bounding box center [664, 36] width 1328 height 73
click at [1155, 18] on link "Next" at bounding box center [1193, 33] width 97 height 67
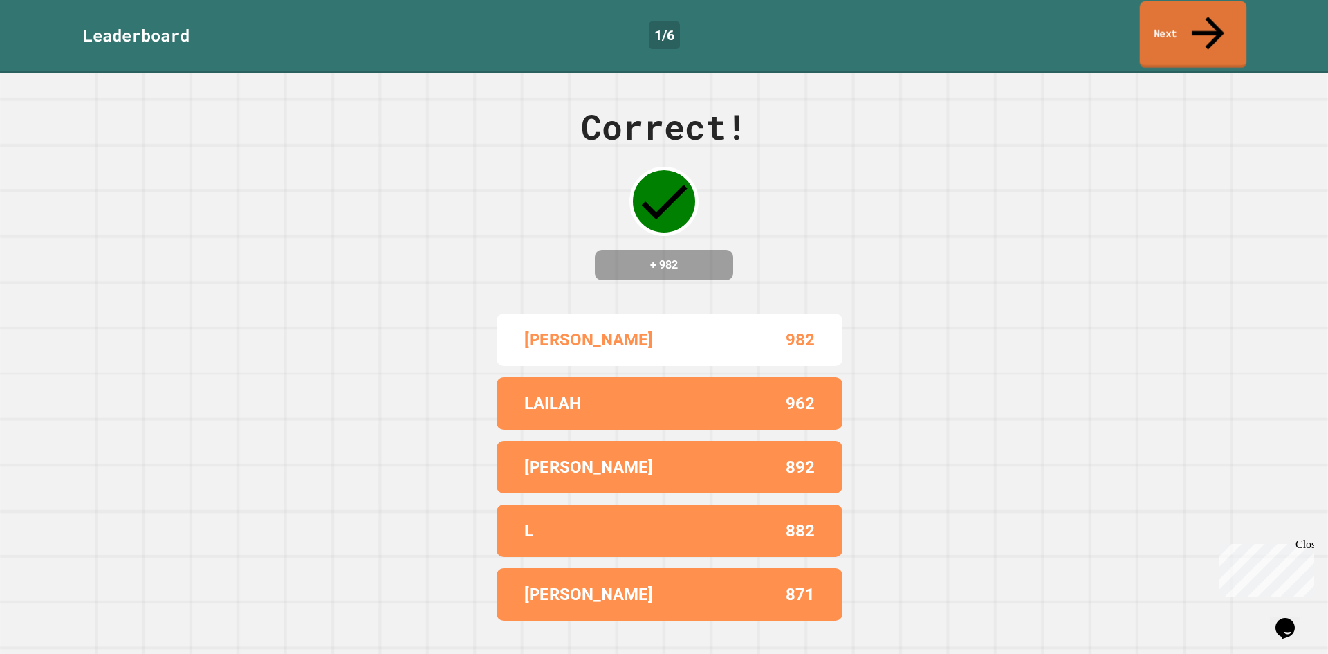
click at [1155, 18] on link "Next" at bounding box center [1193, 34] width 107 height 67
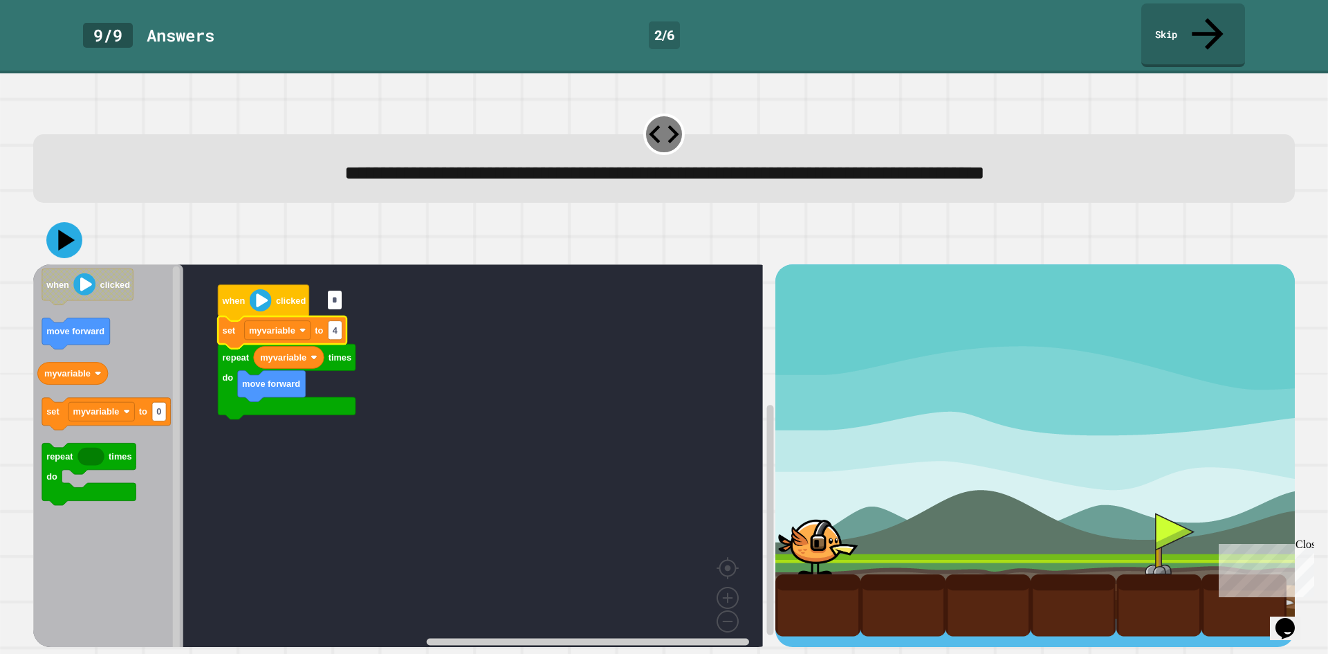
type input "*"
click at [75, 222] on icon at bounding box center [64, 240] width 36 height 36
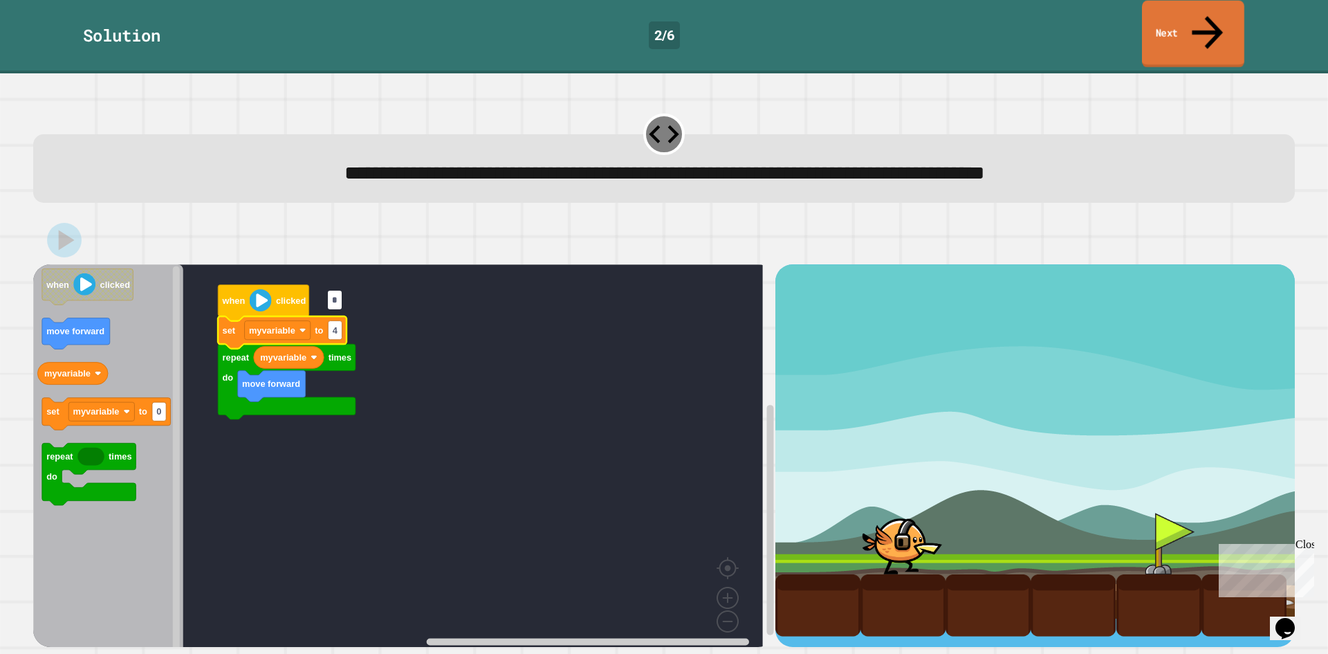
click at [1157, 19] on link "Next" at bounding box center [1193, 34] width 102 height 67
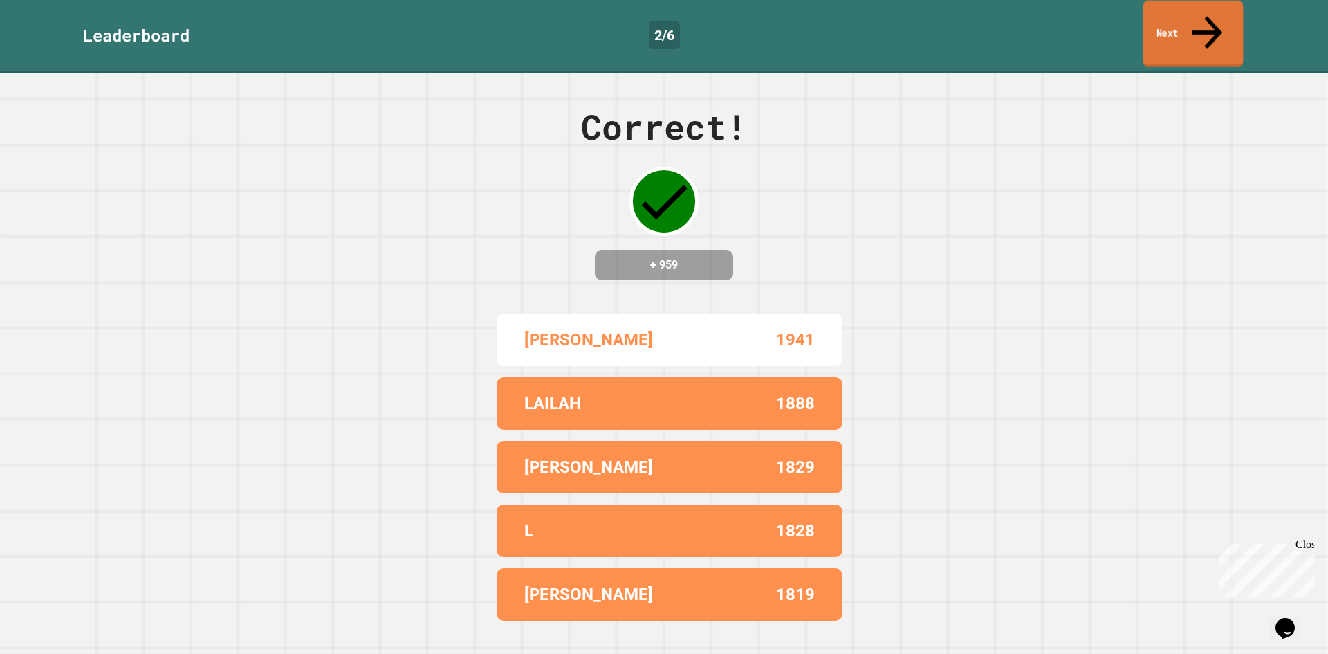
click at [1157, 19] on link "Next" at bounding box center [1194, 34] width 100 height 67
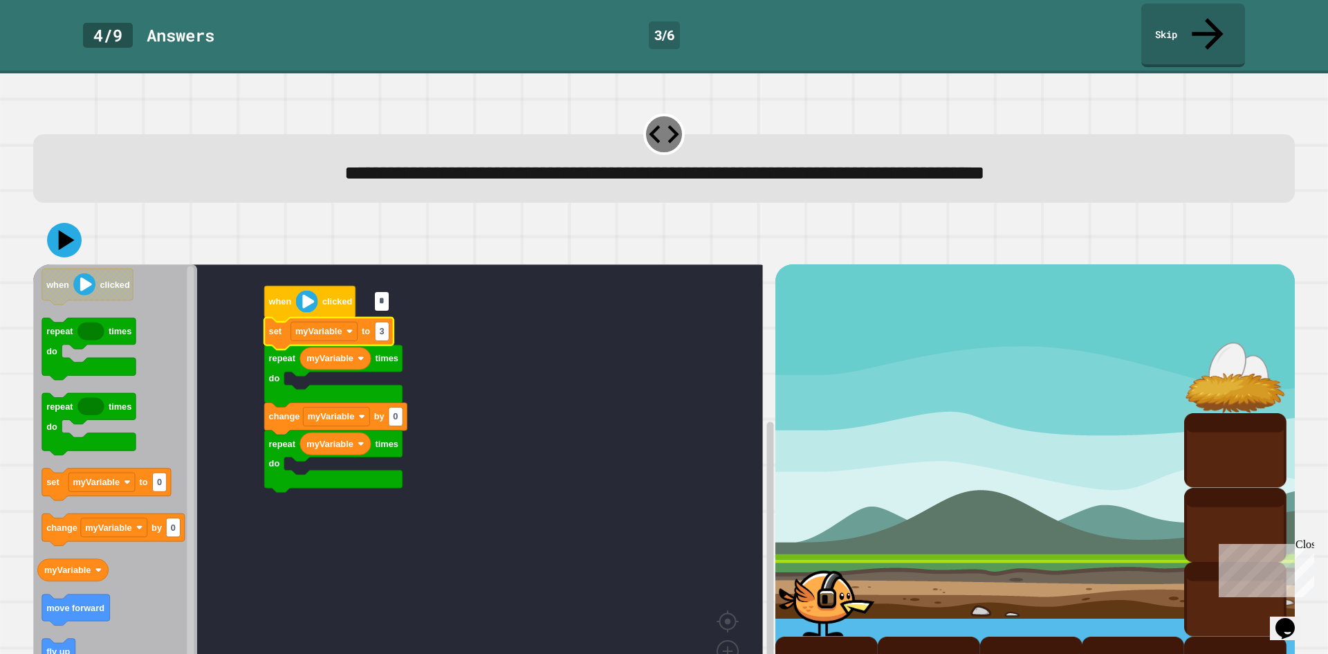
type input "*"
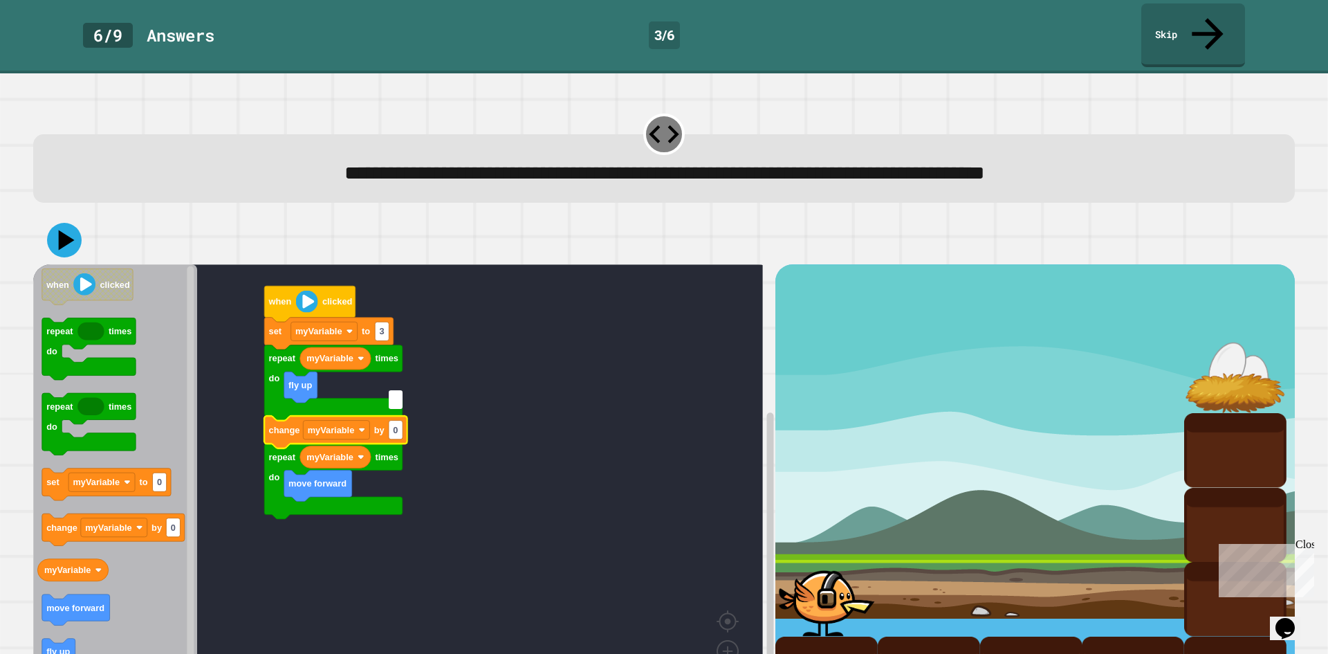
type input "*"
click at [550, 350] on rect "Blockly Workspace" at bounding box center [398, 487] width 730 height 446
click at [70, 221] on icon at bounding box center [64, 240] width 38 height 38
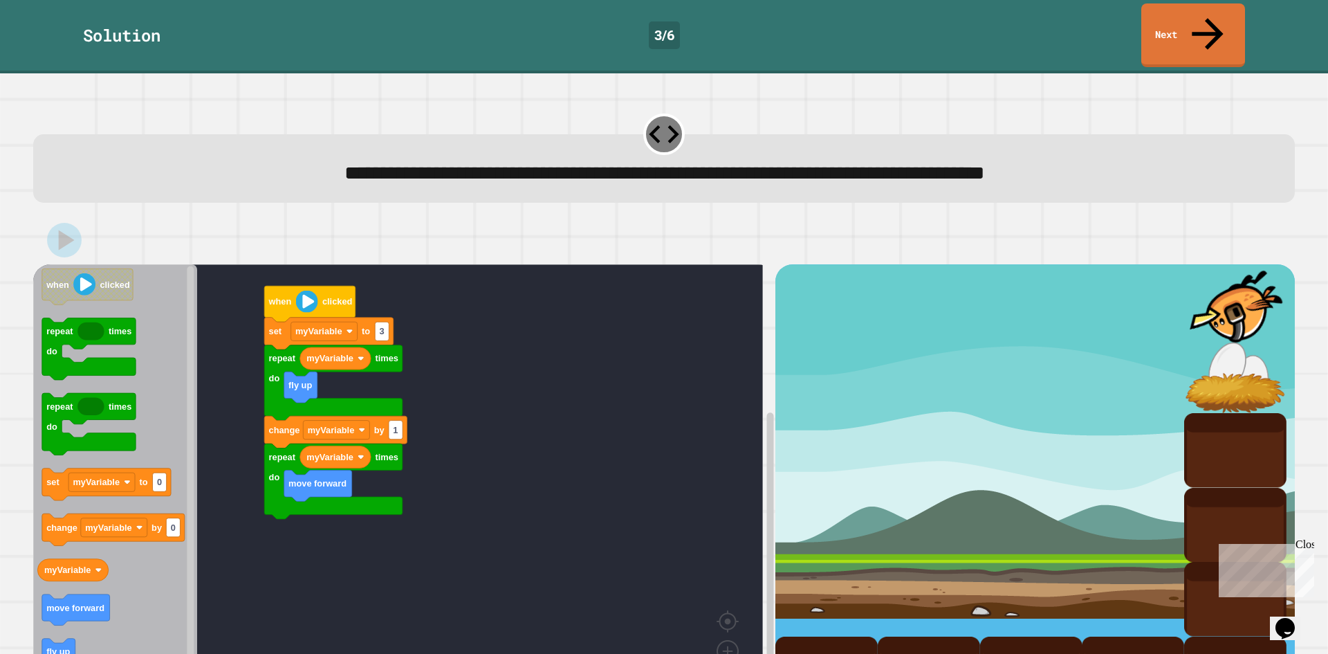
click at [1159, 38] on div "Solution 3 / 6 Next" at bounding box center [664, 36] width 1328 height 73
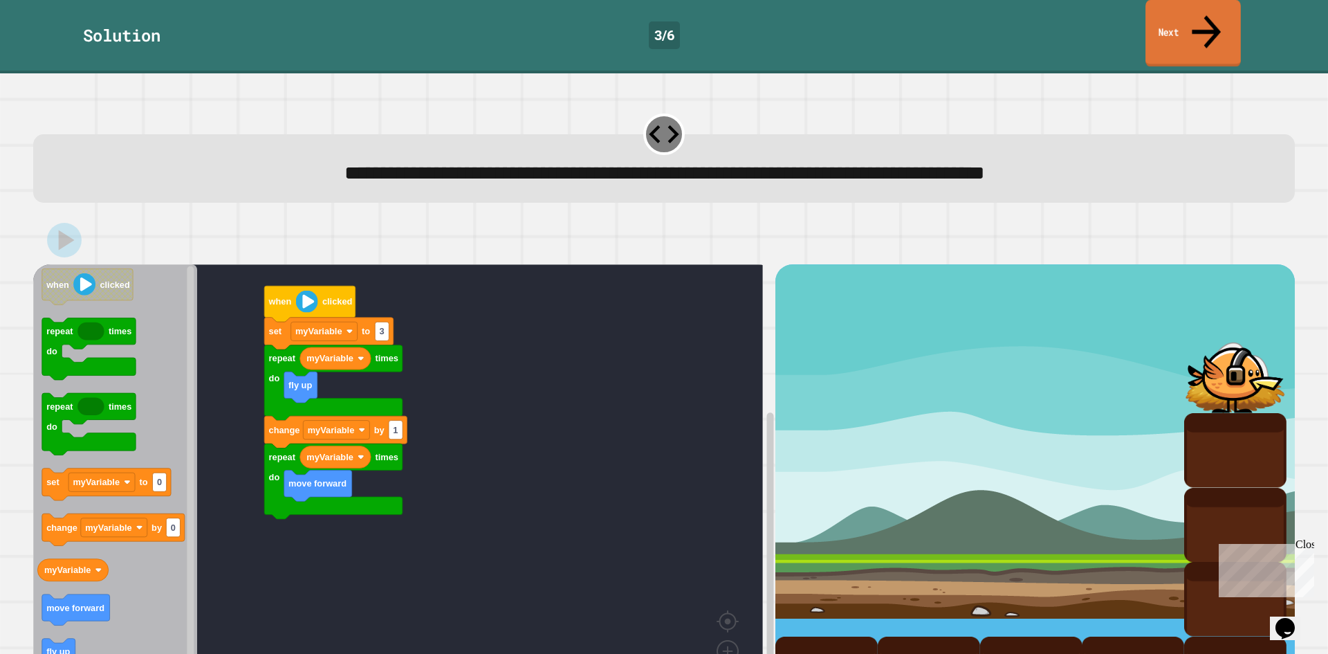
click at [1159, 28] on link "Next" at bounding box center [1193, 33] width 95 height 67
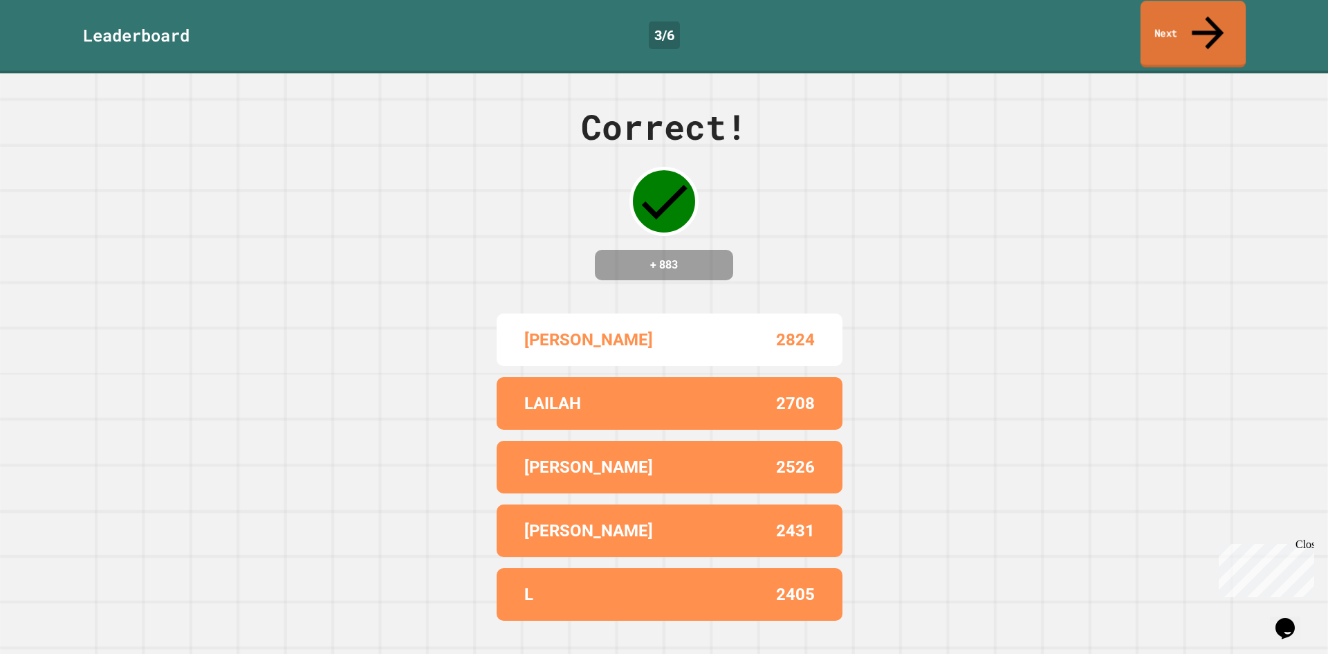
click at [1159, 28] on link "Next" at bounding box center [1193, 34] width 105 height 67
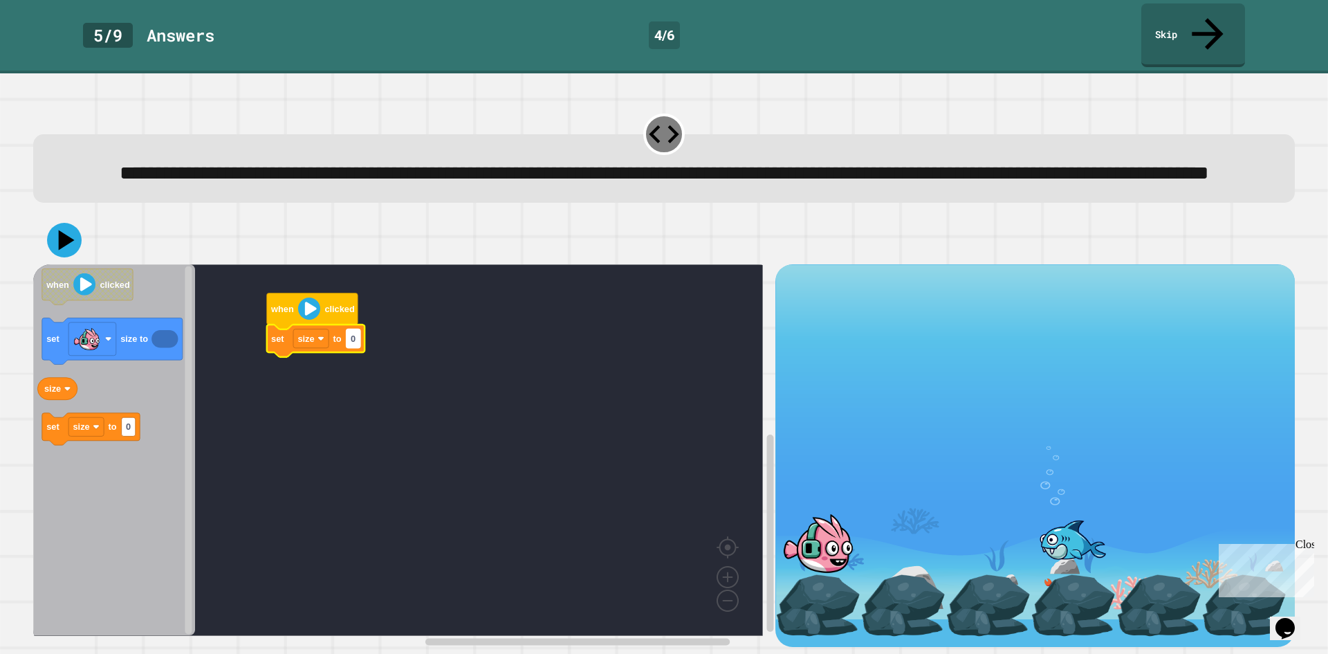
click at [356, 342] on rect "Blockly Workspace" at bounding box center [354, 338] width 14 height 19
type input "***"
click at [472, 466] on rect "Blockly Workspace" at bounding box center [398, 449] width 730 height 371
click at [387, 377] on icon "Blockly Workspace" at bounding box center [389, 374] width 26 height 18
click at [386, 379] on icon "Blockly Workspace" at bounding box center [389, 374] width 26 height 18
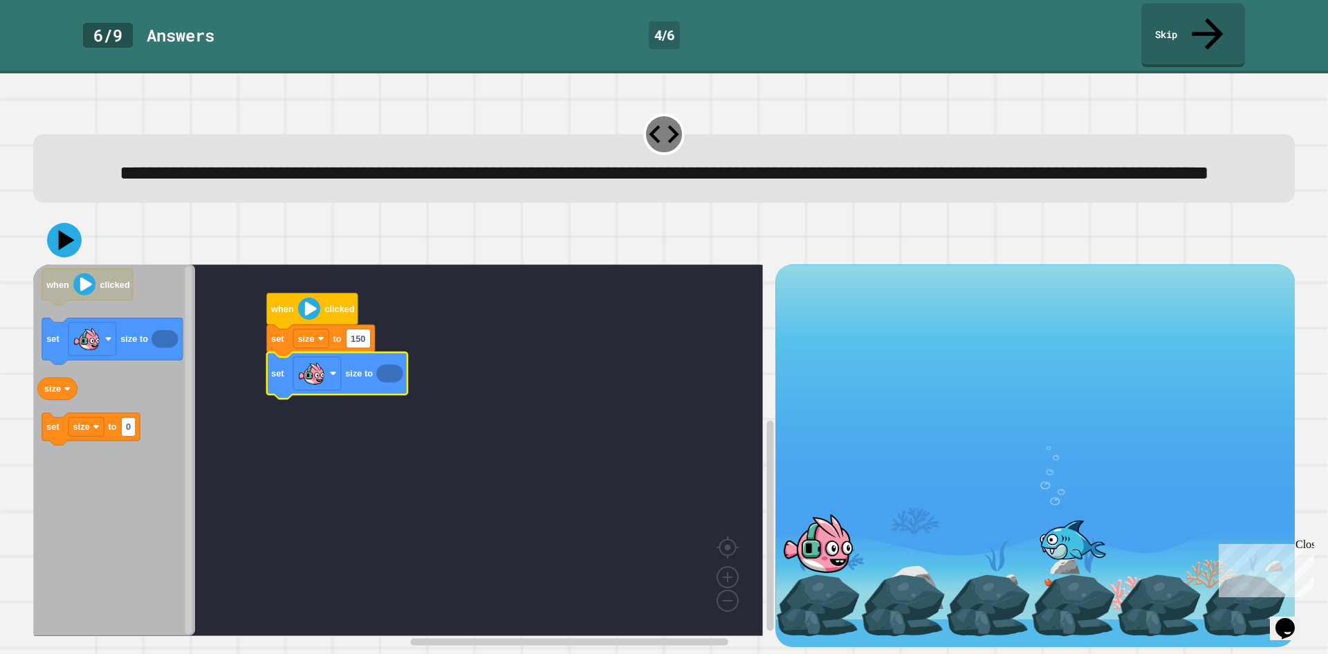
click at [386, 380] on icon "Blockly Workspace" at bounding box center [389, 374] width 26 height 18
click at [370, 378] on text "size to" at bounding box center [359, 373] width 28 height 10
click at [353, 384] on icon "Blockly Workspace" at bounding box center [337, 376] width 140 height 46
click at [394, 372] on icon "Blockly Workspace" at bounding box center [389, 374] width 26 height 18
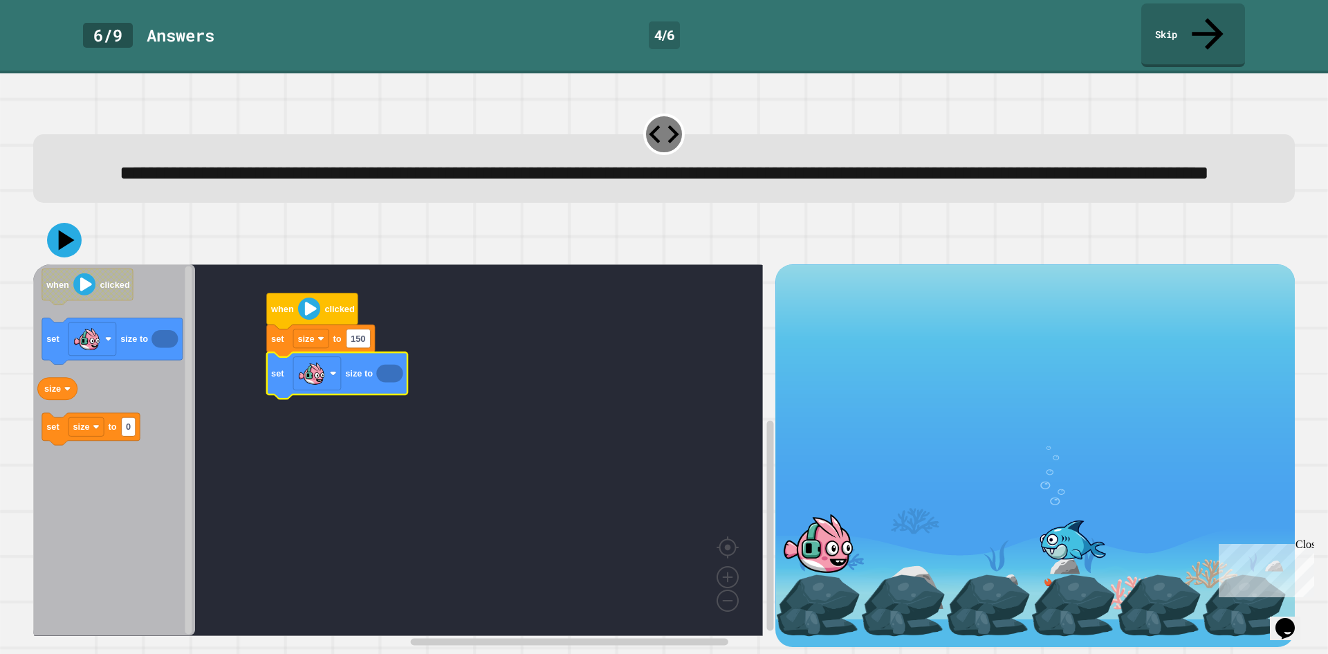
click at [347, 378] on text "size to" at bounding box center [359, 373] width 28 height 10
click at [70, 246] on icon at bounding box center [65, 240] width 42 height 42
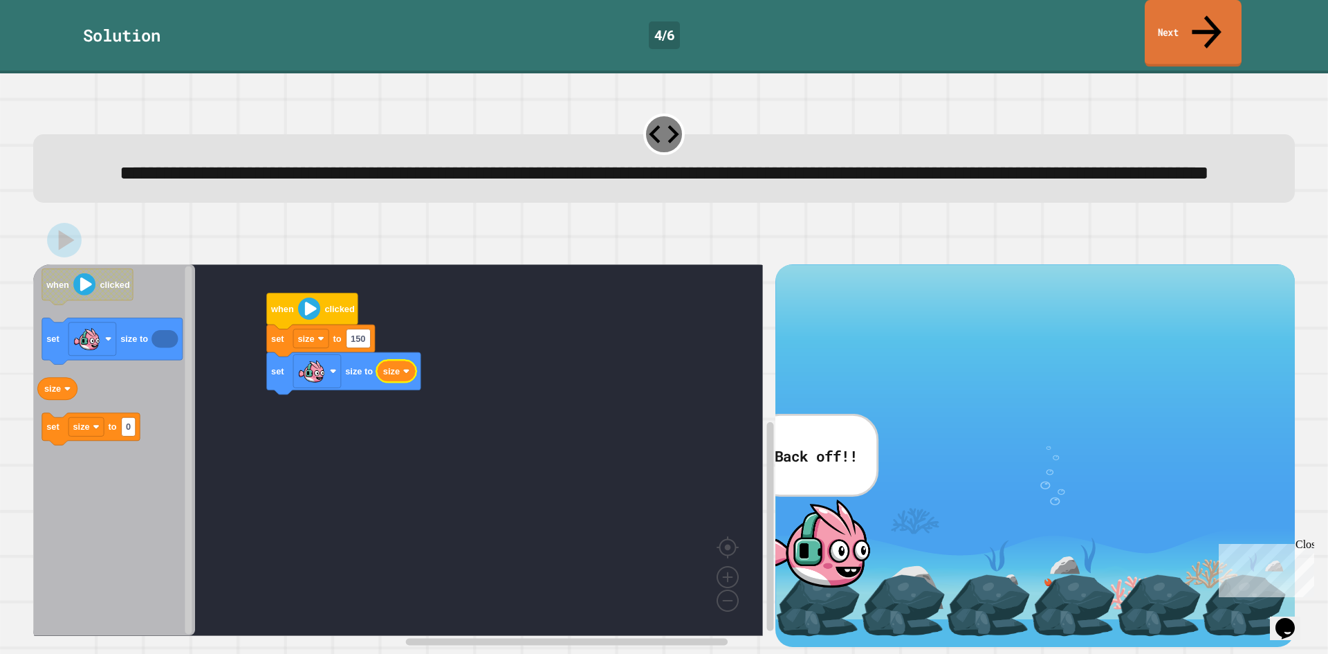
click at [1153, 18] on link "Next" at bounding box center [1193, 33] width 97 height 67
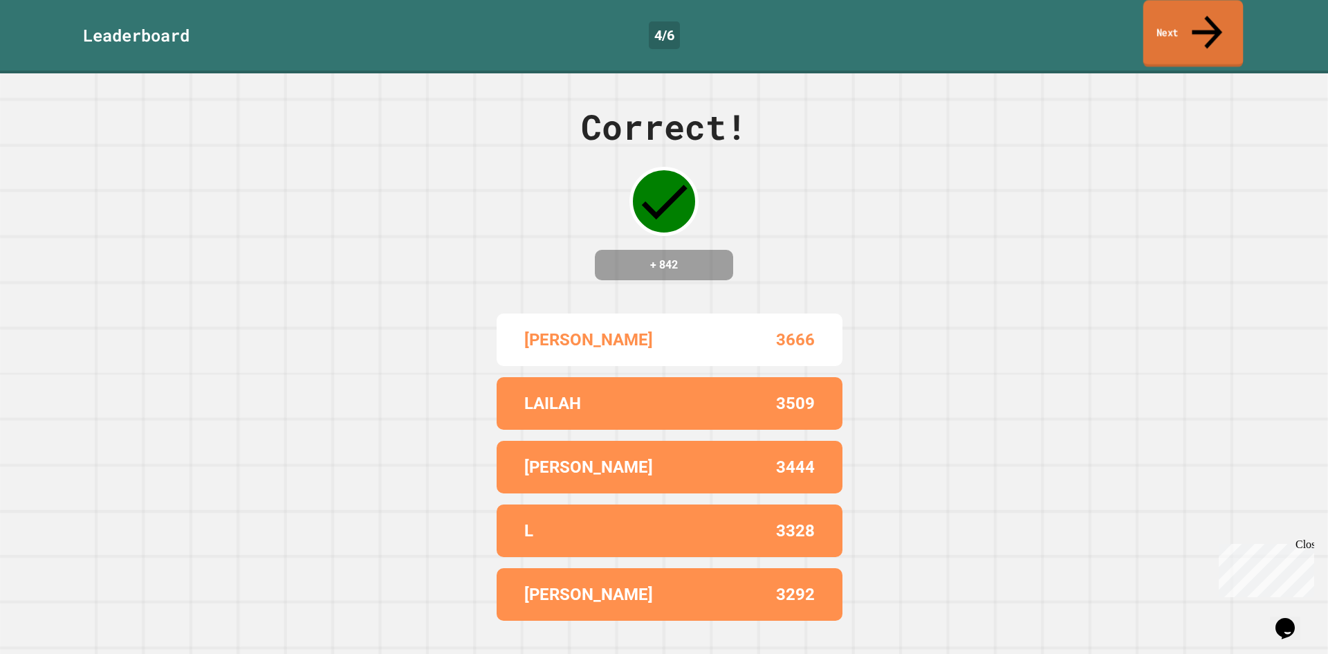
click at [1153, 21] on link "Next" at bounding box center [1194, 33] width 100 height 67
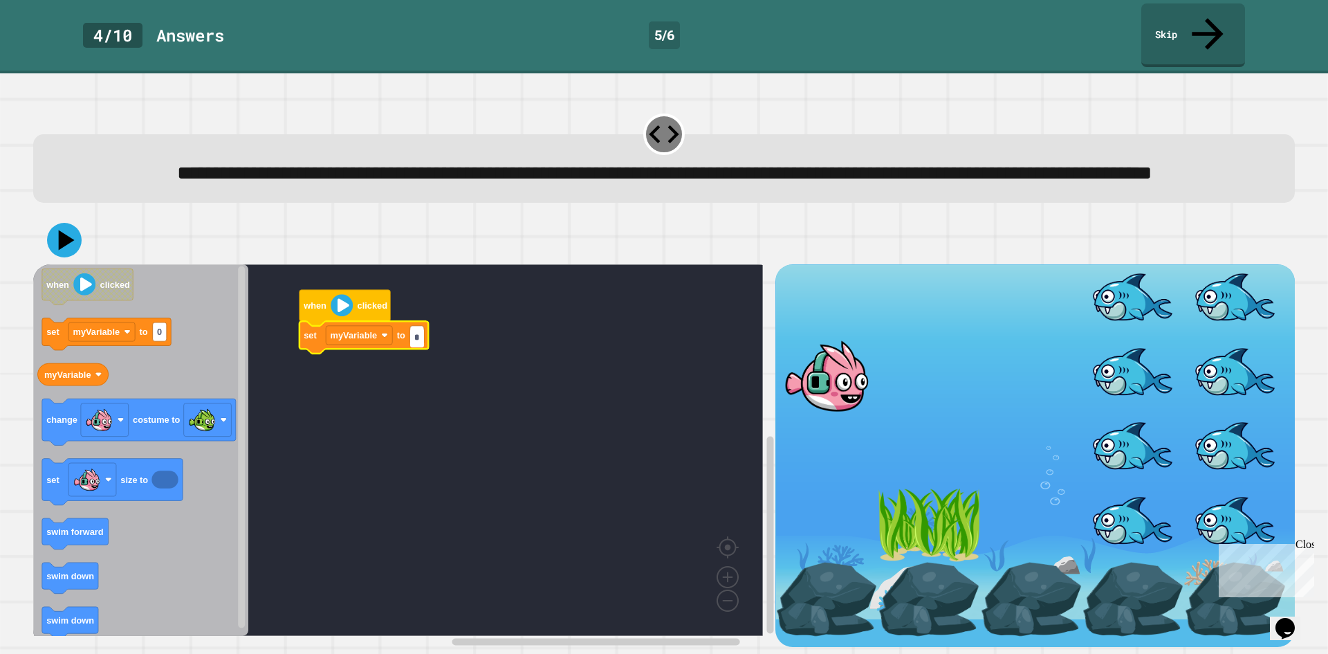
type input "**"
click at [500, 330] on rect "Blockly Workspace" at bounding box center [398, 449] width 730 height 371
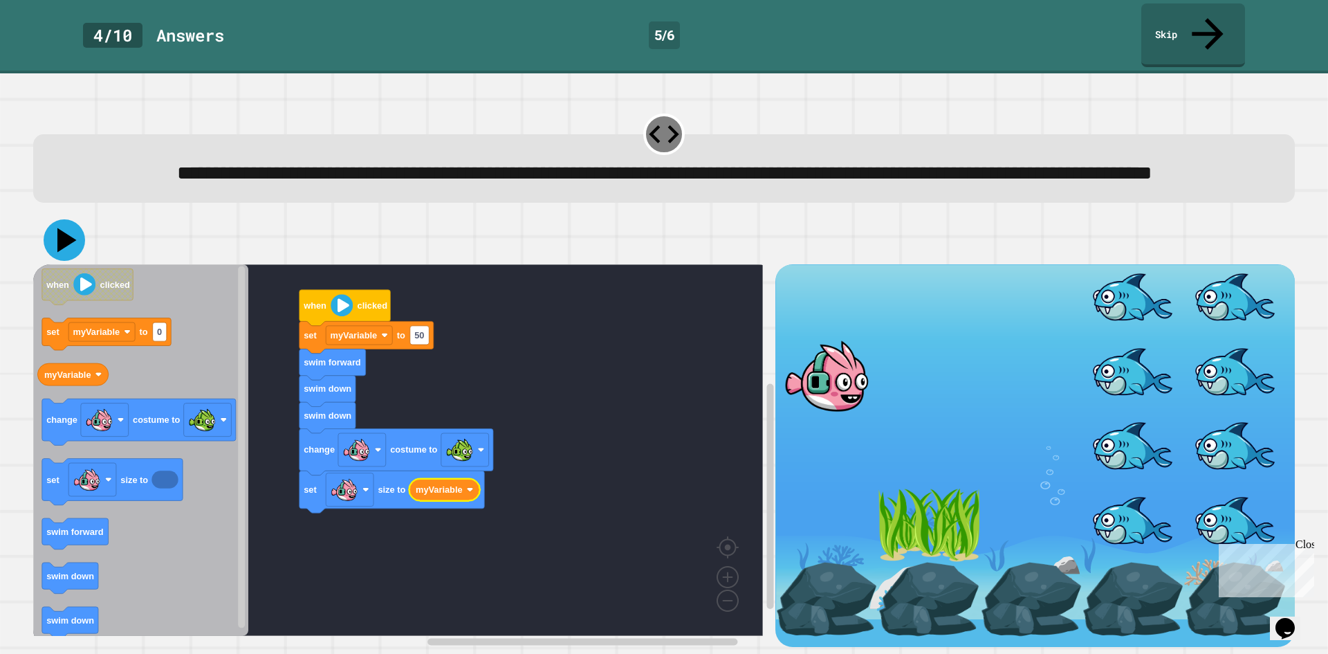
click at [61, 239] on icon at bounding box center [66, 240] width 19 height 24
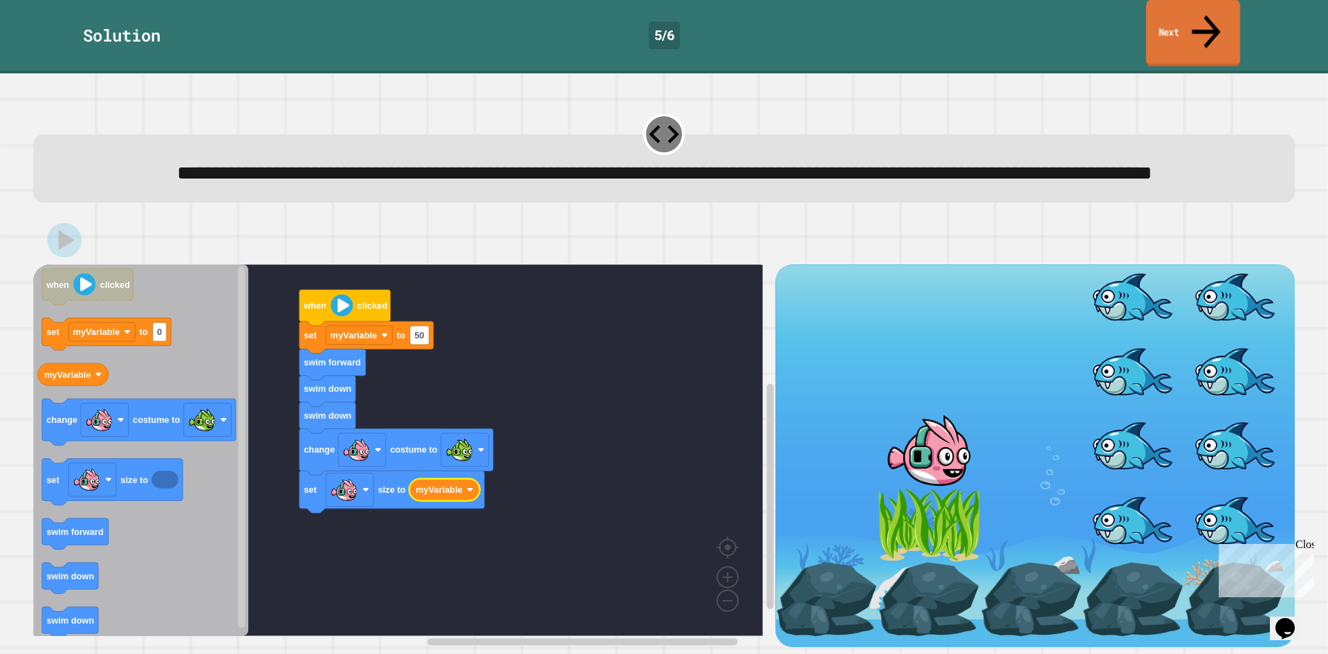
click at [1150, 19] on link "Next" at bounding box center [1193, 33] width 94 height 67
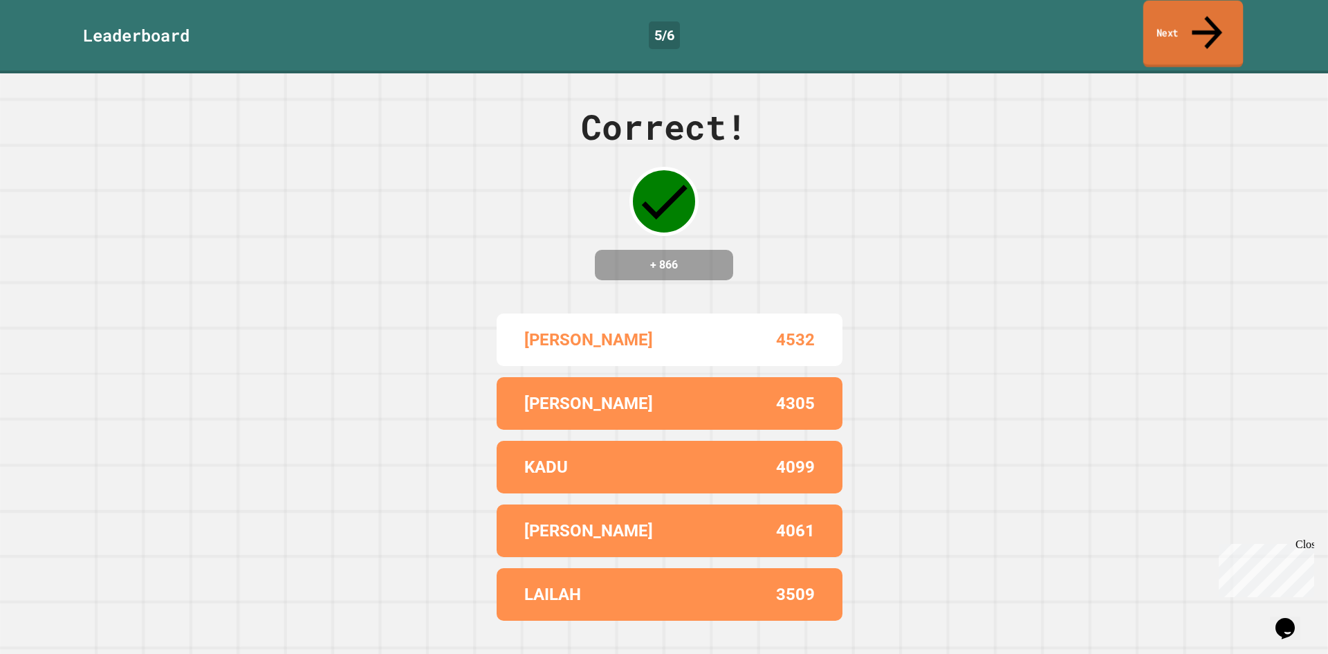
click at [1154, 19] on link "Next" at bounding box center [1194, 34] width 100 height 67
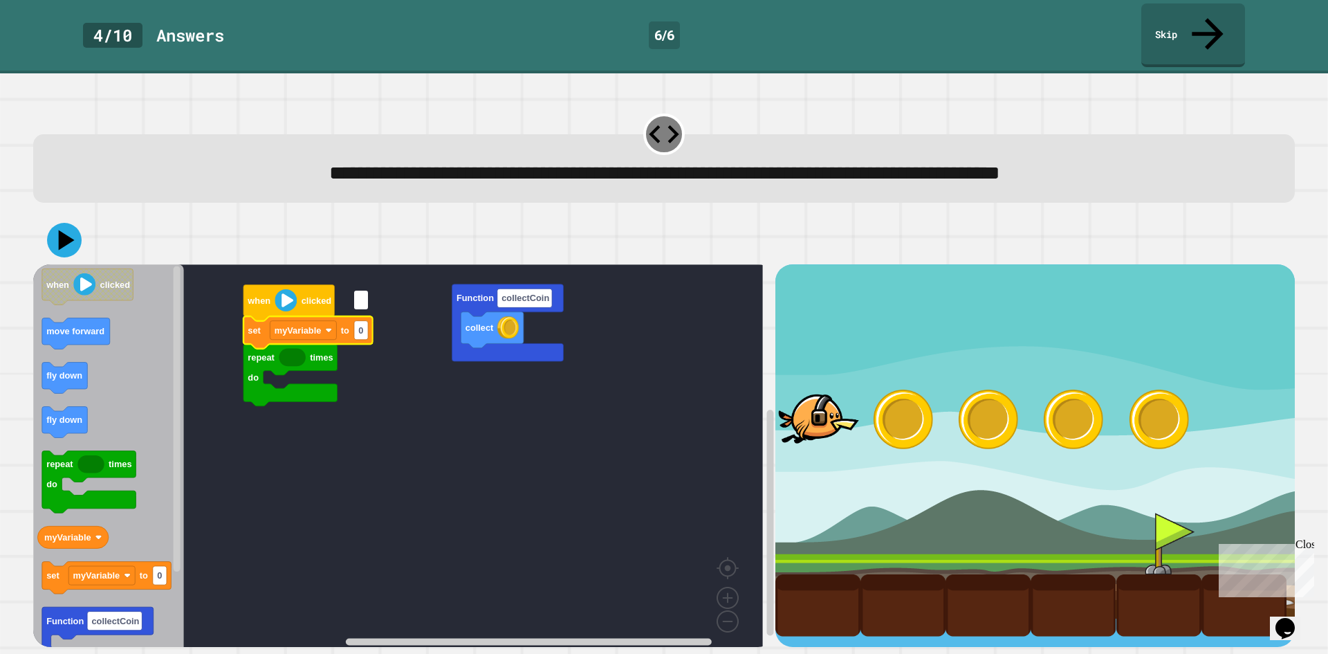
type input "*"
click at [452, 536] on rect "Blockly Workspace" at bounding box center [398, 460] width 730 height 392
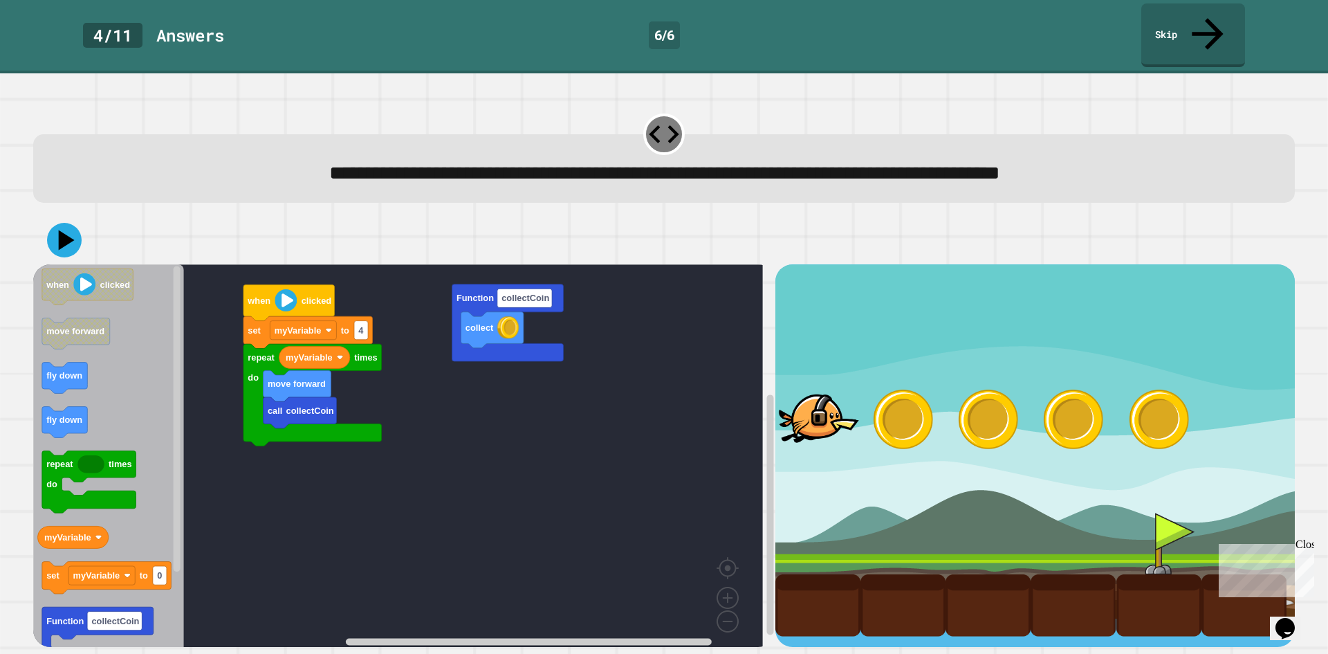
click at [241, 412] on div "collect Function collectCoin when clicked repeat times do myVariable move forwa…" at bounding box center [404, 455] width 742 height 383
click at [62, 228] on icon at bounding box center [66, 240] width 19 height 24
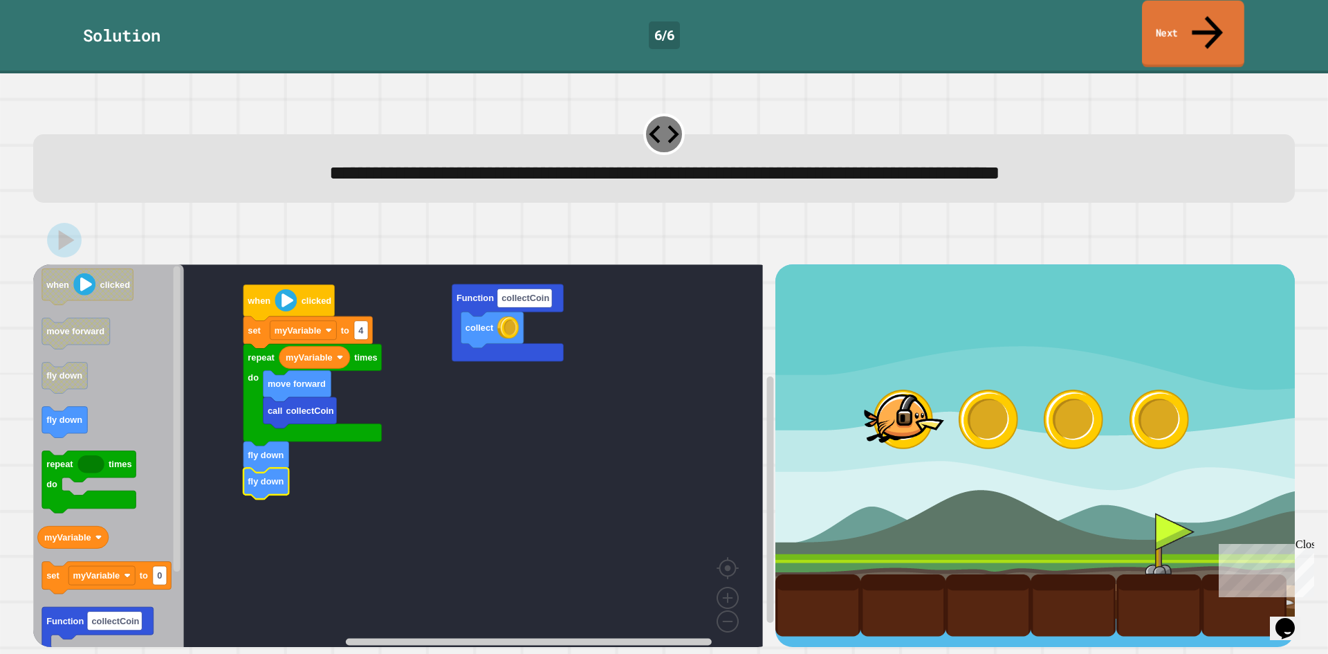
click at [1215, 17] on link "Next" at bounding box center [1193, 34] width 102 height 67
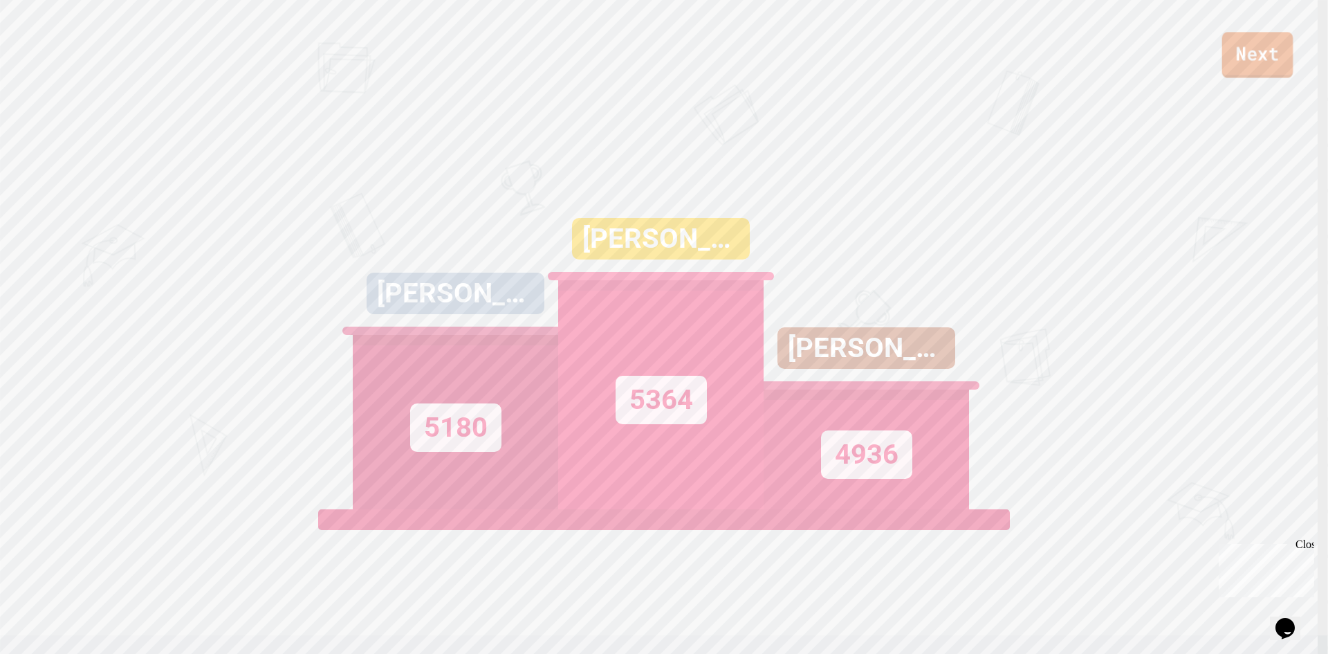
click at [1256, 58] on link "Next" at bounding box center [1257, 55] width 71 height 46
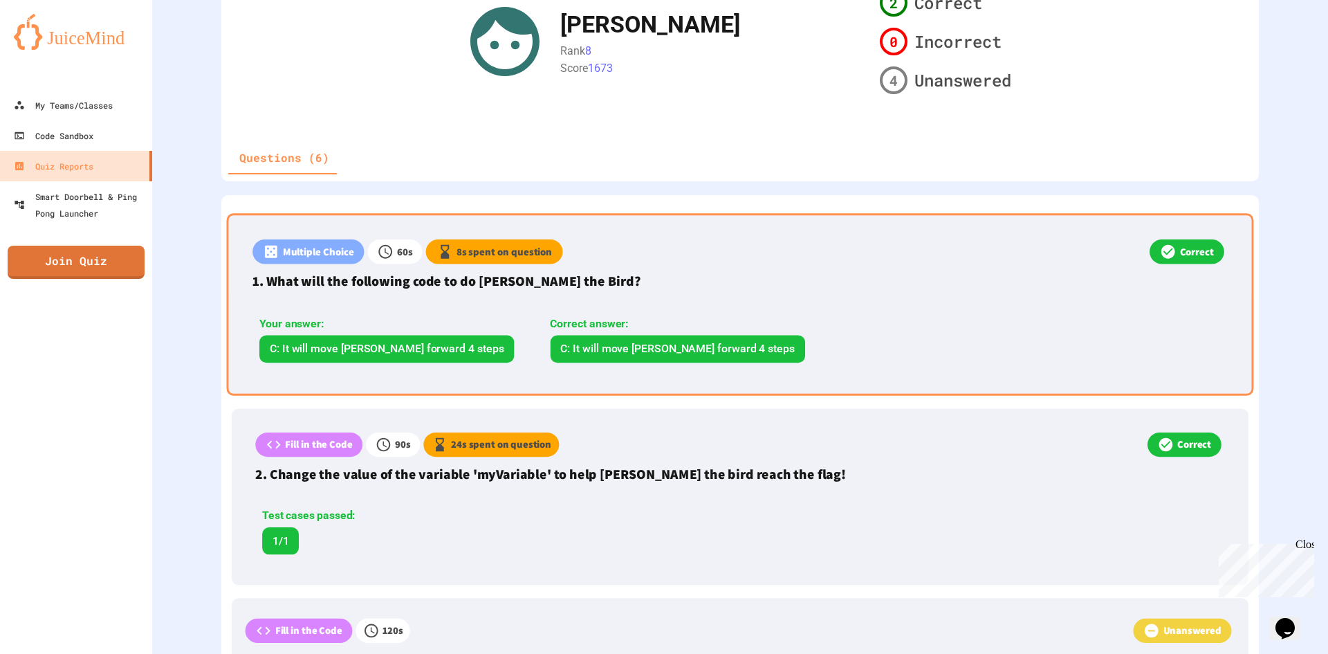
scroll to position [277, 0]
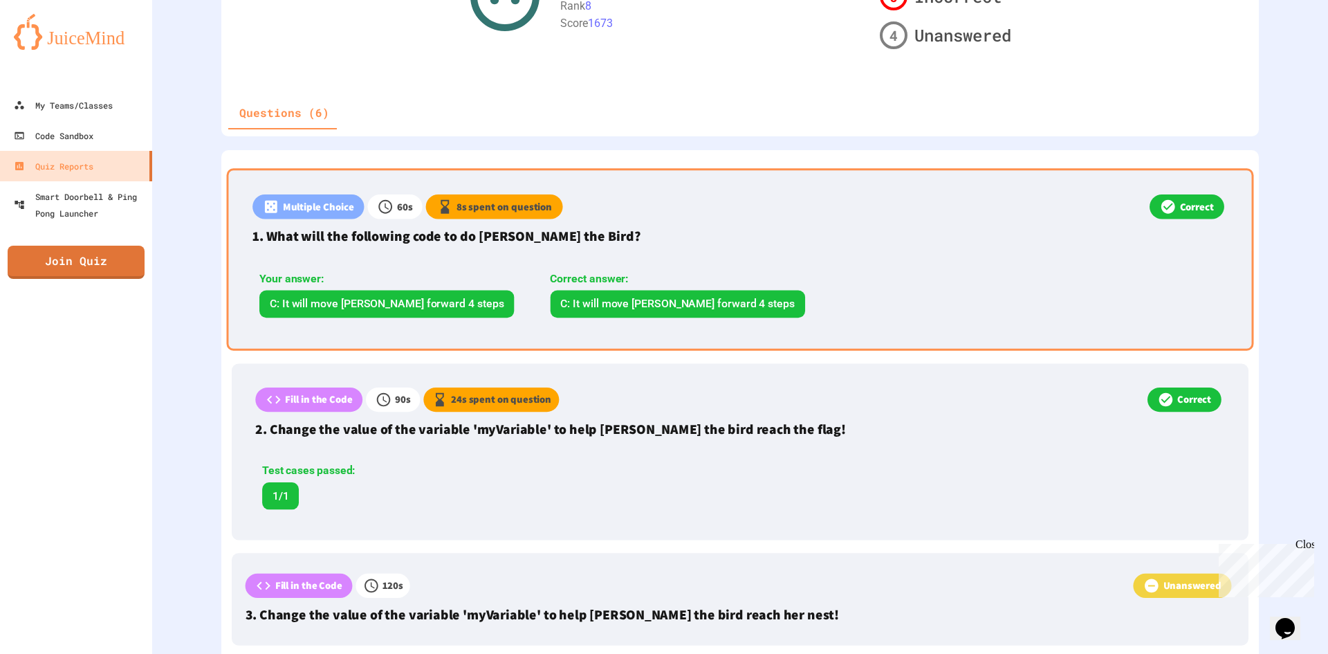
click at [616, 238] on p "1. What will the following code to do [PERSON_NAME] the Bird?" at bounding box center [740, 236] width 975 height 21
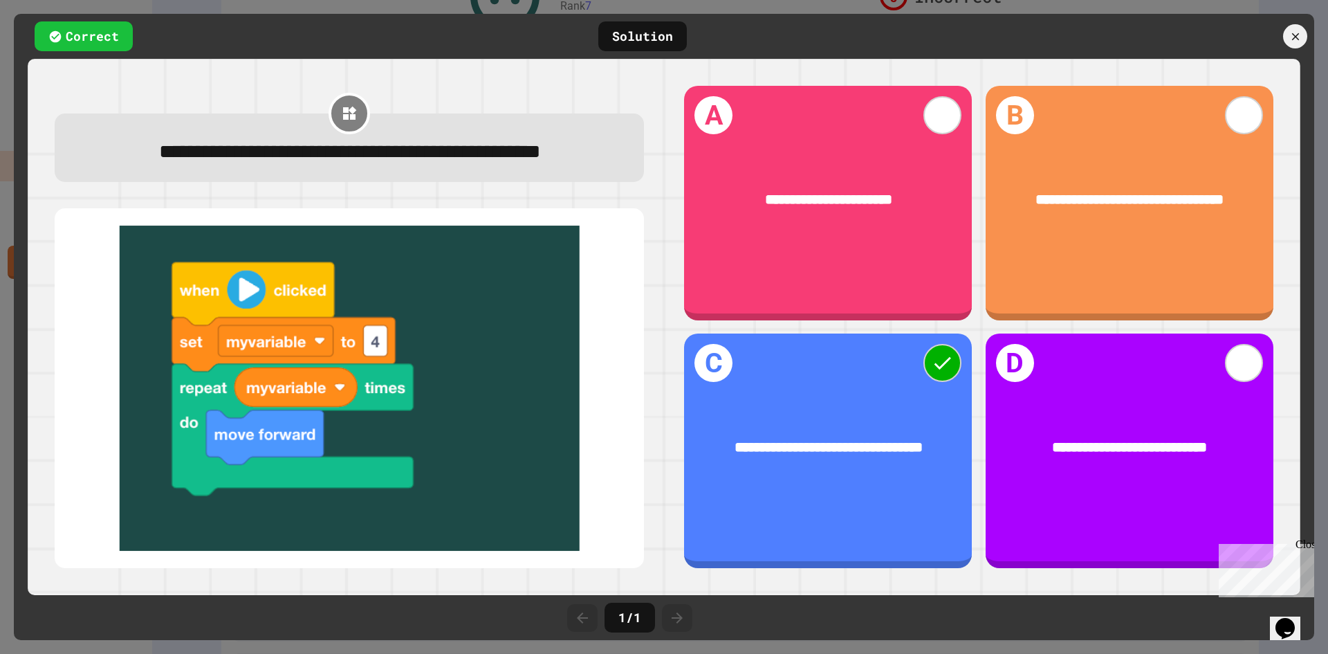
click at [1307, 33] on div at bounding box center [1238, 36] width 152 height 24
click at [1303, 34] on div at bounding box center [1295, 36] width 29 height 29
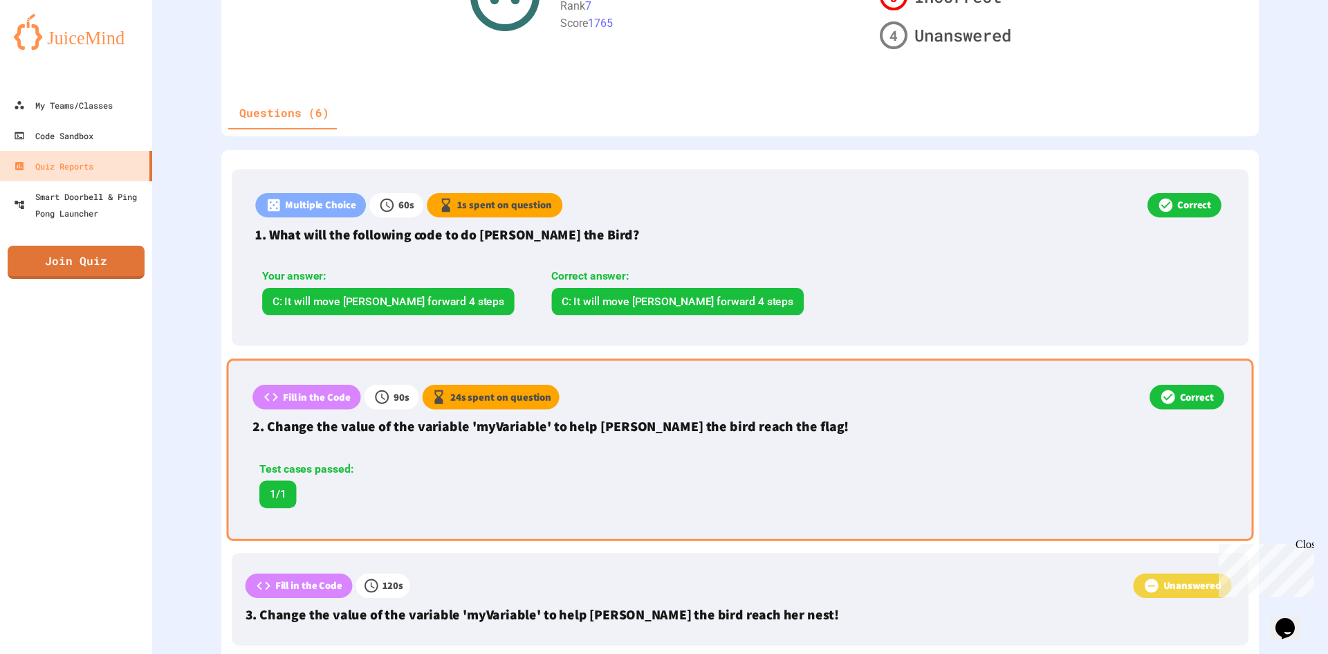
click at [739, 411] on div "Correct" at bounding box center [894, 399] width 668 height 28
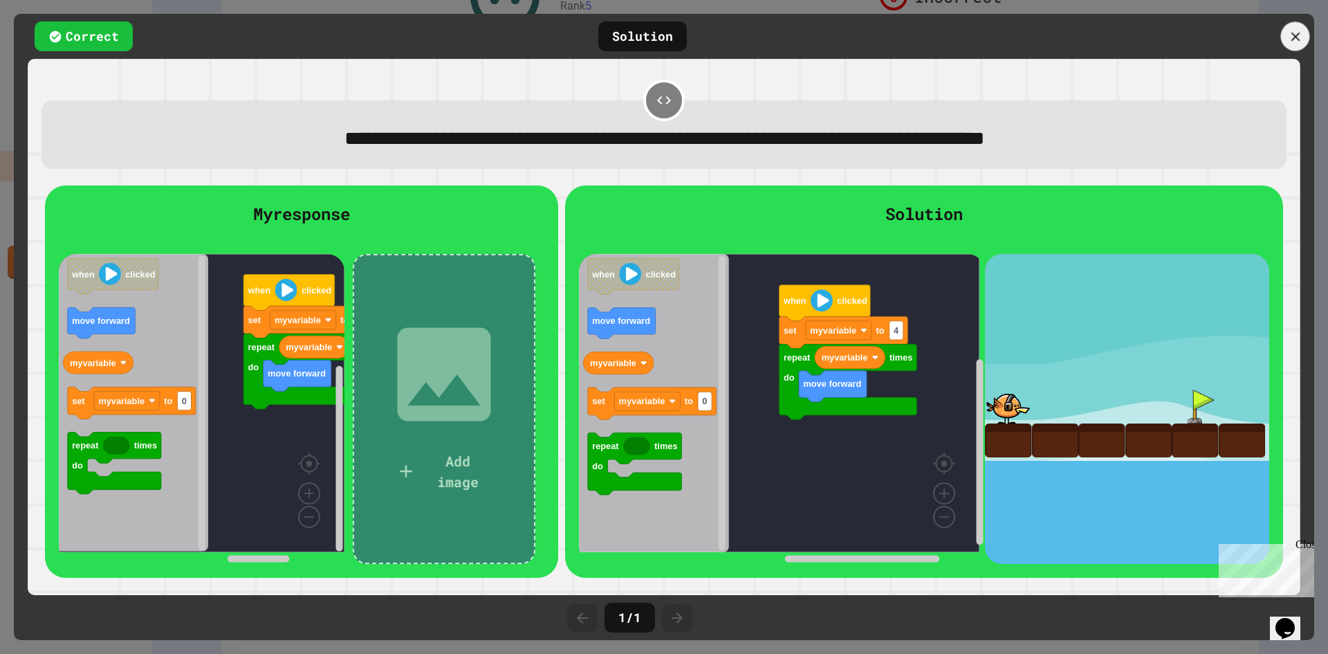
click at [1305, 39] on div at bounding box center [1295, 36] width 29 height 29
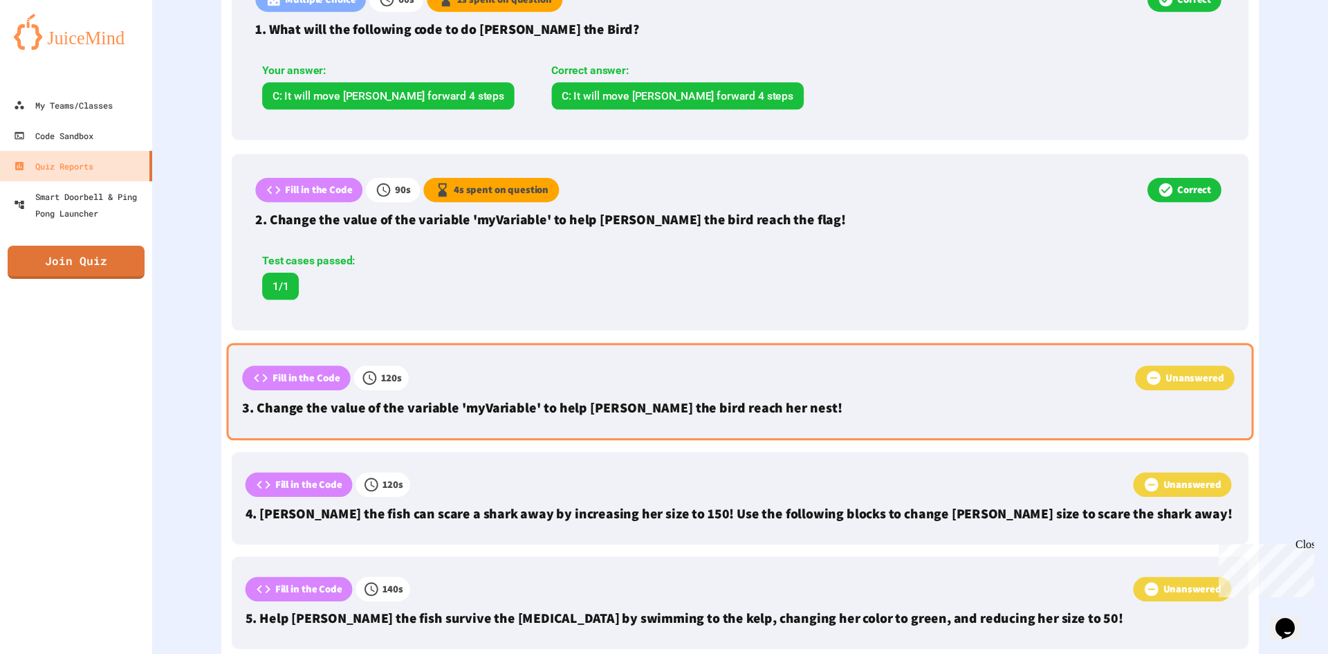
scroll to position [484, 0]
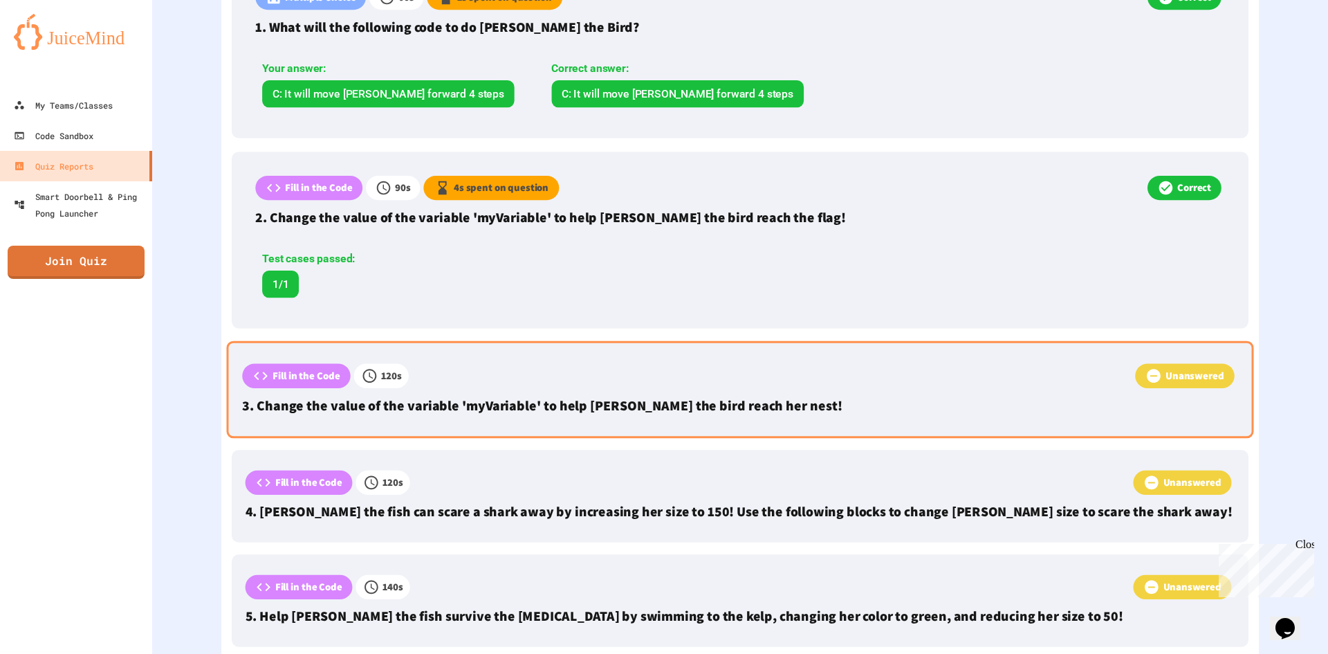
click at [607, 386] on div "Unanswered" at bounding box center [823, 377] width 829 height 28
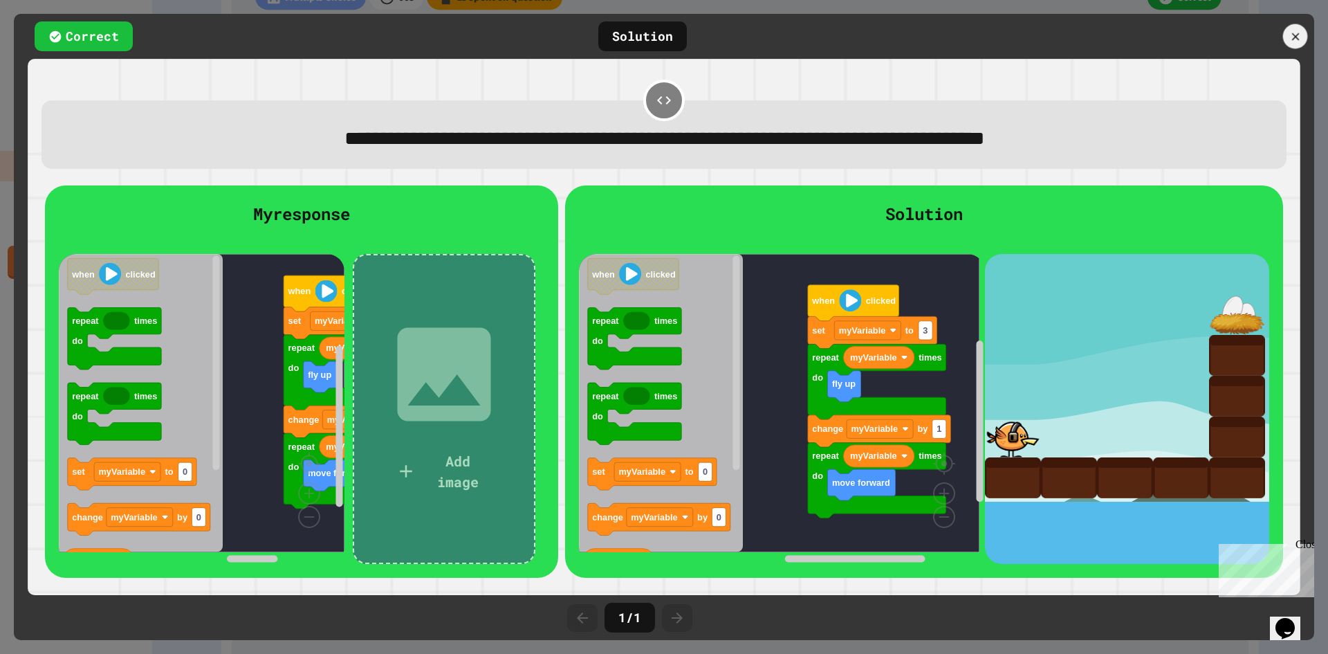
click at [1312, 33] on div at bounding box center [1238, 36] width 152 height 24
click at [1300, 39] on icon at bounding box center [1296, 37] width 14 height 14
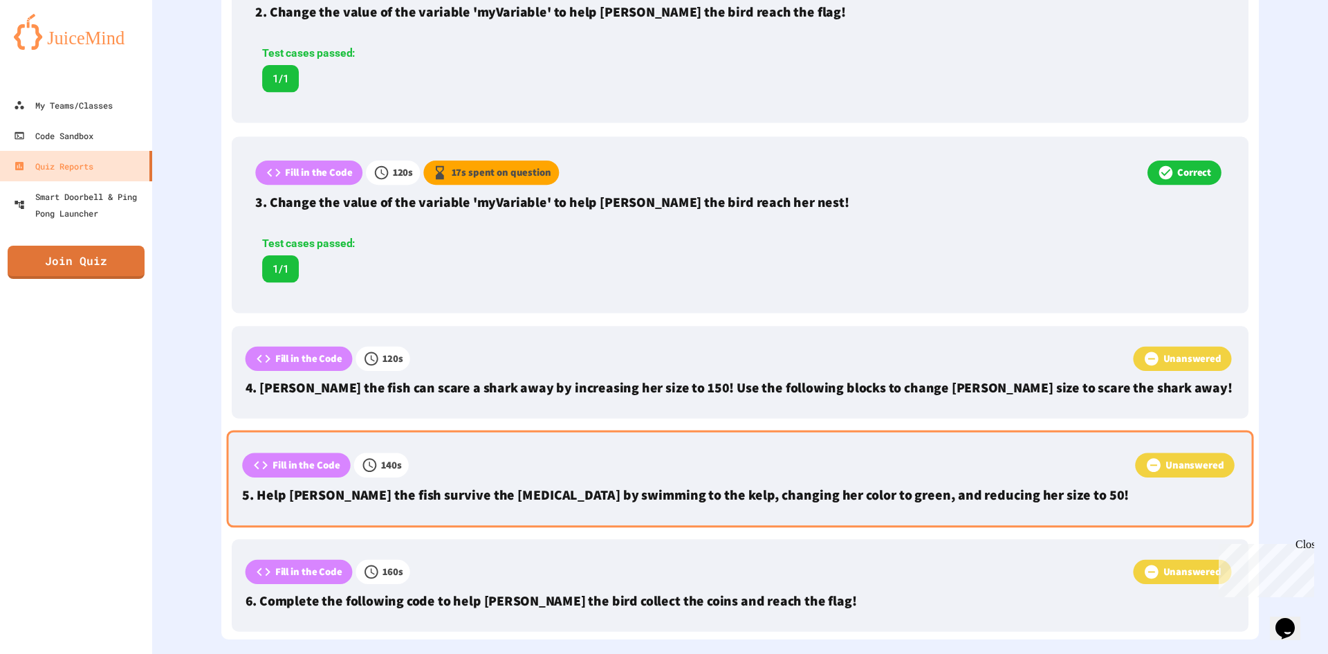
scroll to position [692, 0]
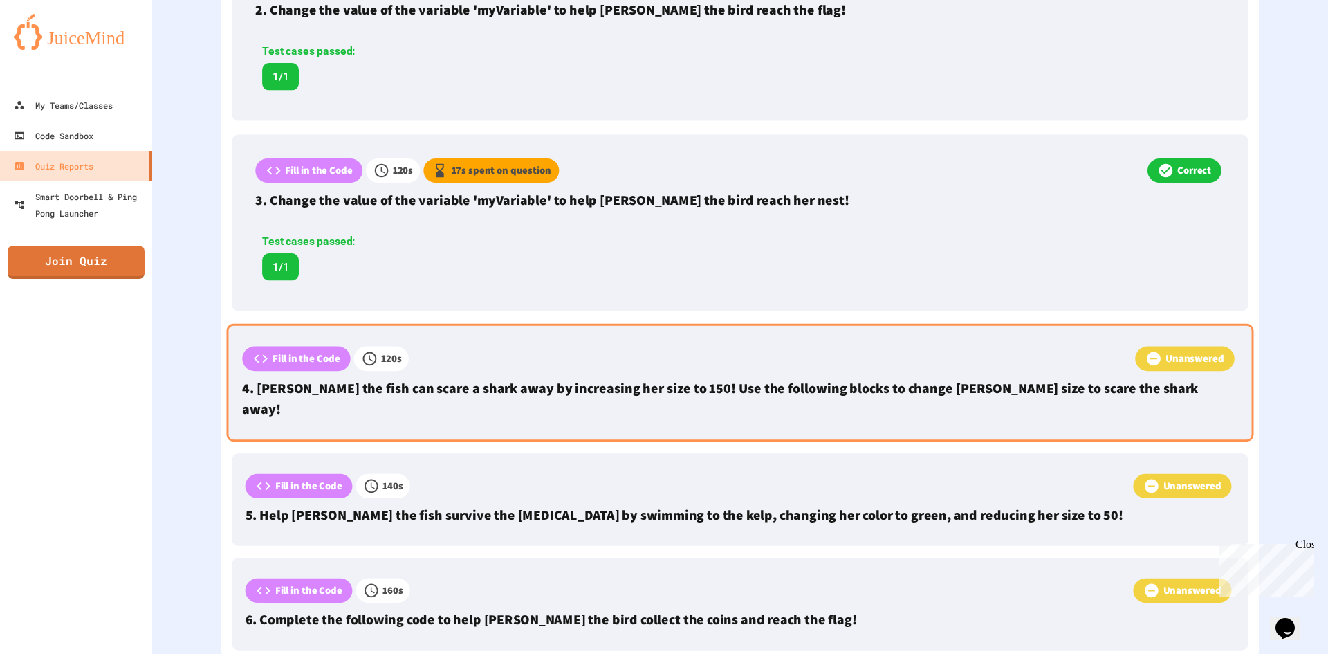
click at [524, 375] on div "Fill in the Code 120 s Unanswered 4. Finley the fish can scare a shark away by …" at bounding box center [740, 383] width 1027 height 118
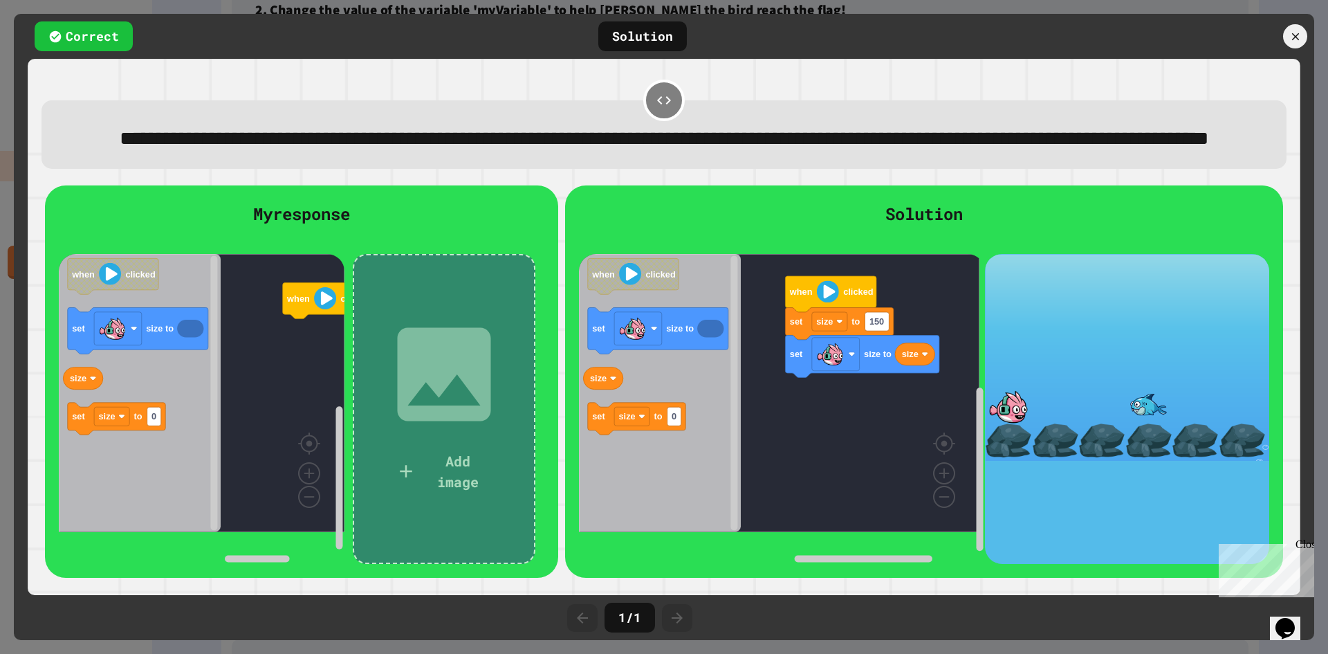
click at [1284, 24] on div at bounding box center [1238, 36] width 152 height 24
click at [1298, 28] on div at bounding box center [1295, 36] width 29 height 29
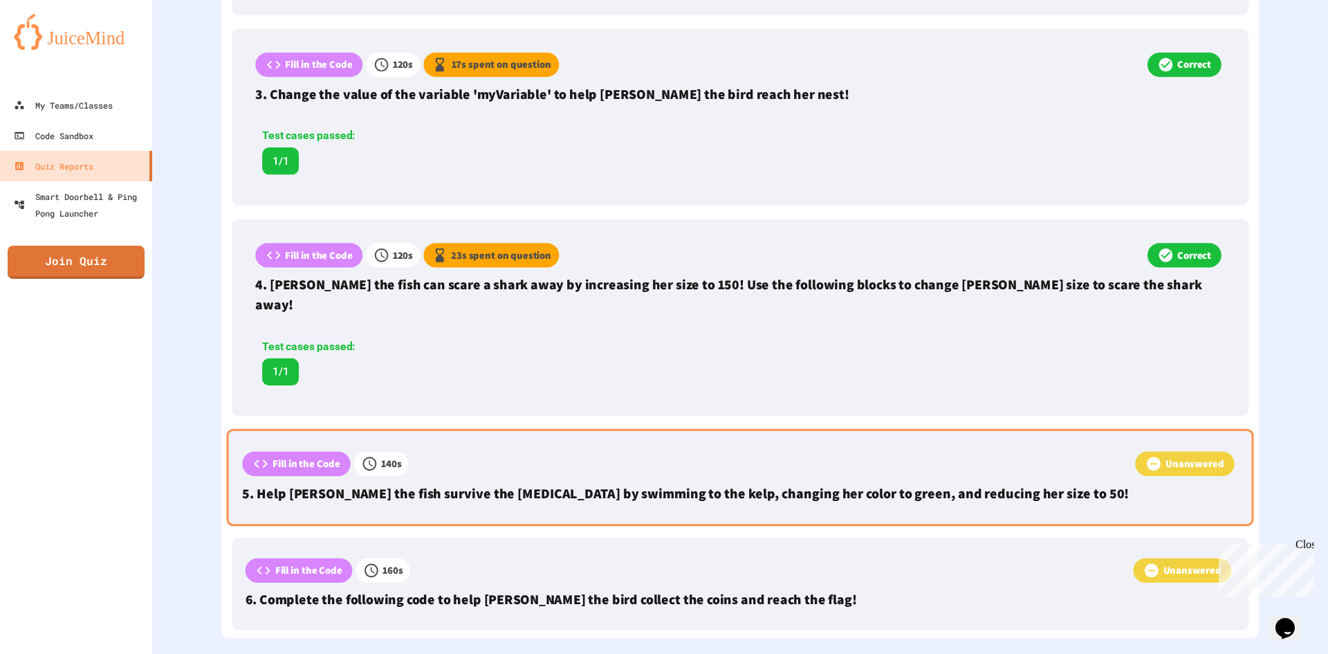
click at [695, 454] on div "Unanswered" at bounding box center [823, 465] width 829 height 28
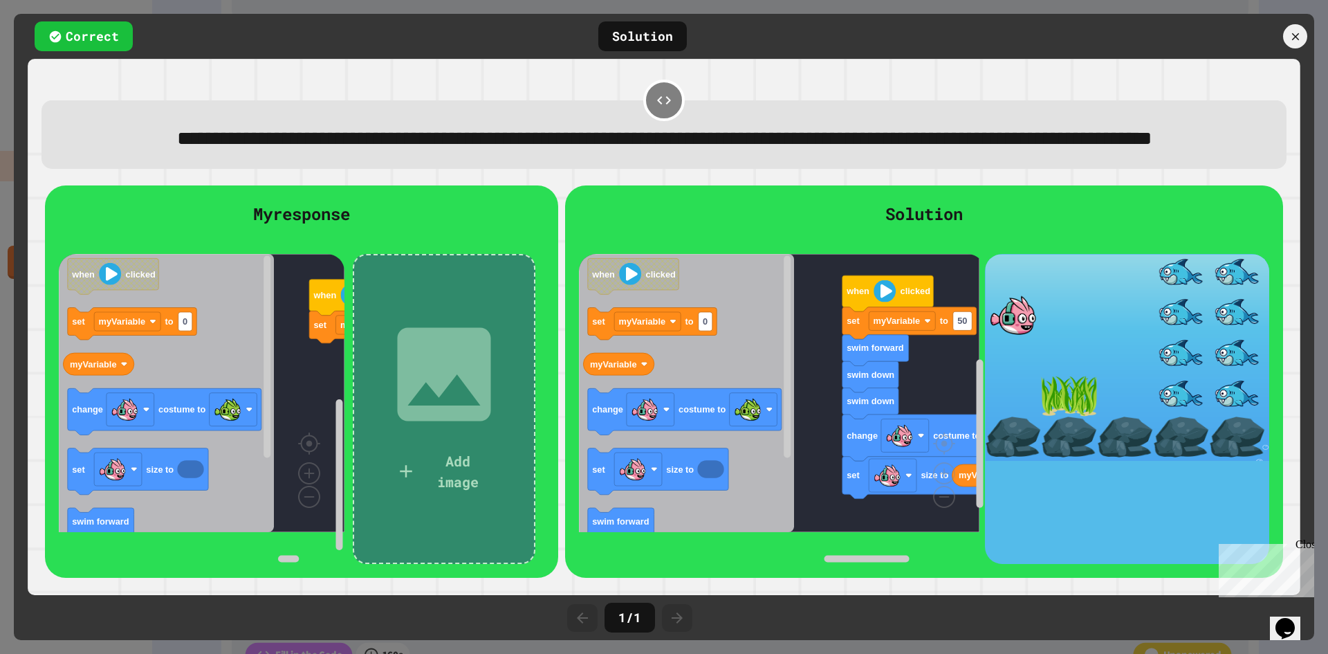
scroll to position [798, 0]
click at [1282, 33] on div at bounding box center [1238, 36] width 152 height 24
click at [1299, 32] on icon at bounding box center [1295, 36] width 12 height 12
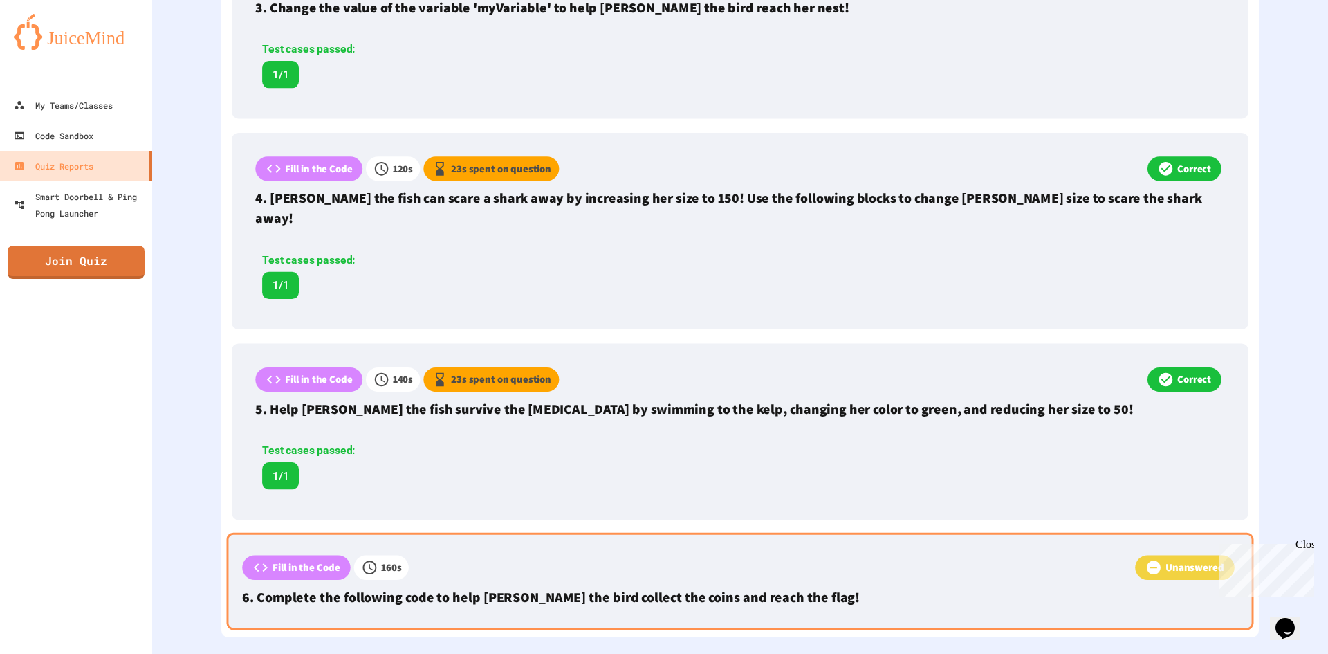
click at [679, 555] on div "Unanswered" at bounding box center [823, 569] width 829 height 28
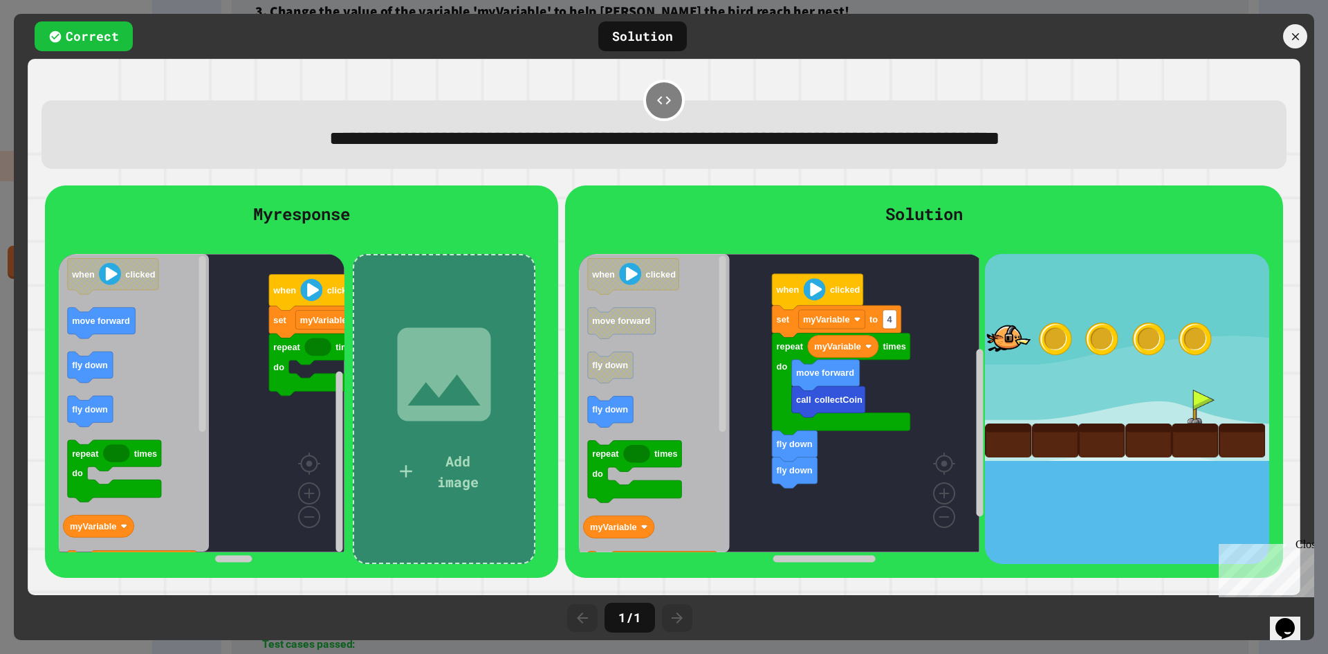
scroll to position [884, 0]
